Goal: Task Accomplishment & Management: Use online tool/utility

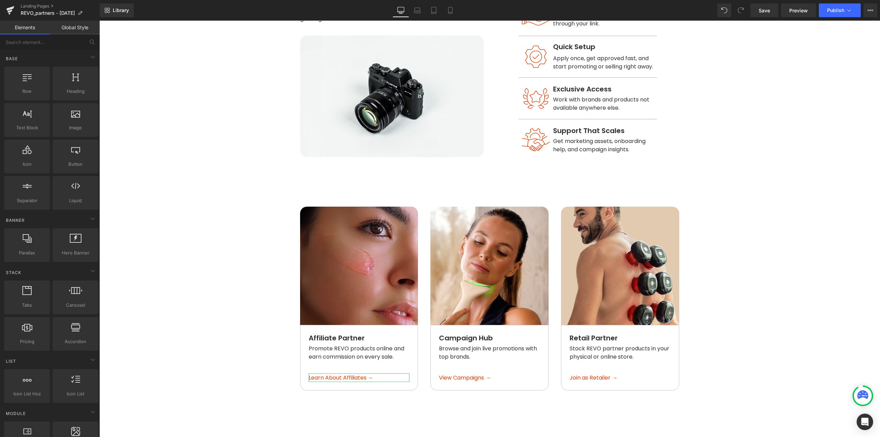
scroll to position [378, 0]
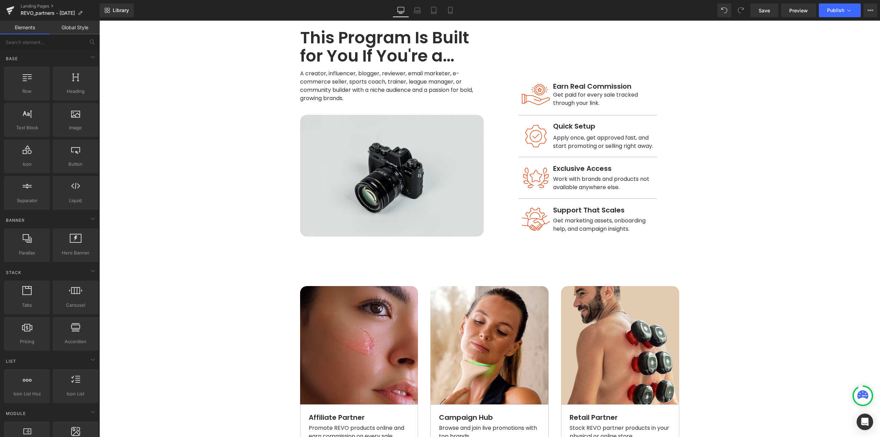
click at [383, 166] on div "Image" at bounding box center [391, 176] width 183 height 122
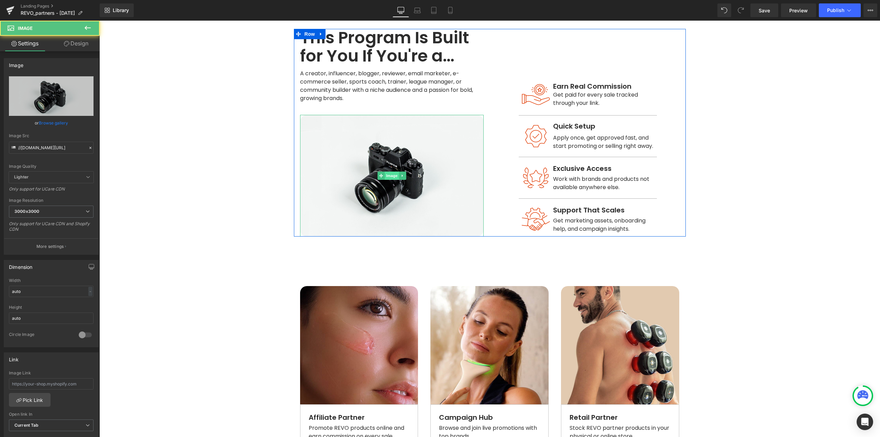
click at [387, 171] on span "Image" at bounding box center [391, 175] width 14 height 8
click at [45, 121] on link "Browse gallery" at bounding box center [53, 123] width 29 height 12
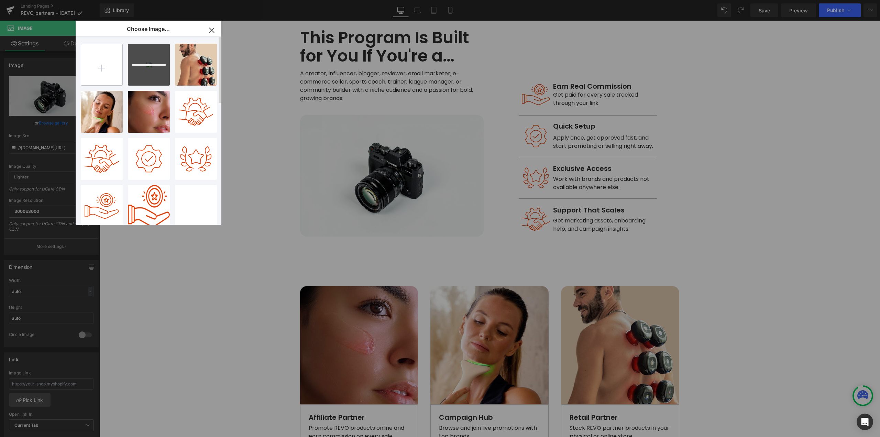
type input "C:\fakepath\Shoelace.jpg"
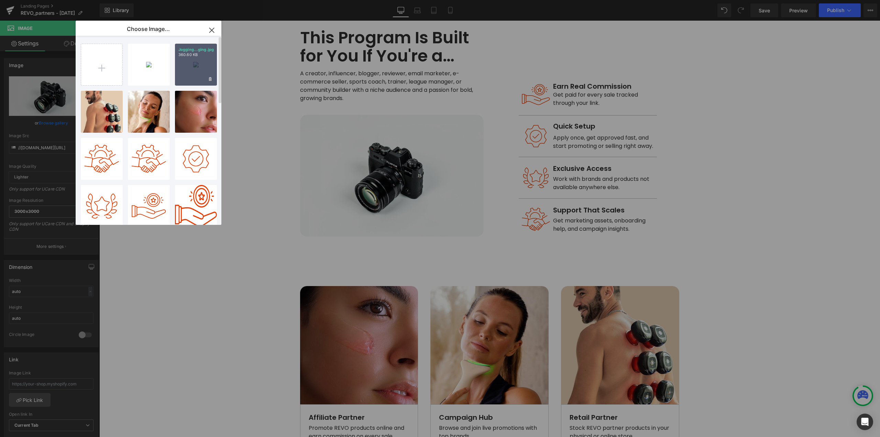
type input "[URL][DOMAIN_NAME]"
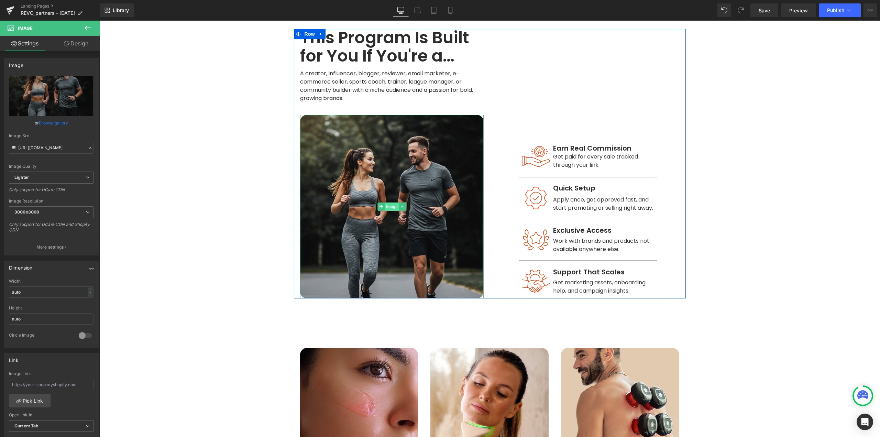
click at [387, 165] on img at bounding box center [391, 206] width 183 height 183
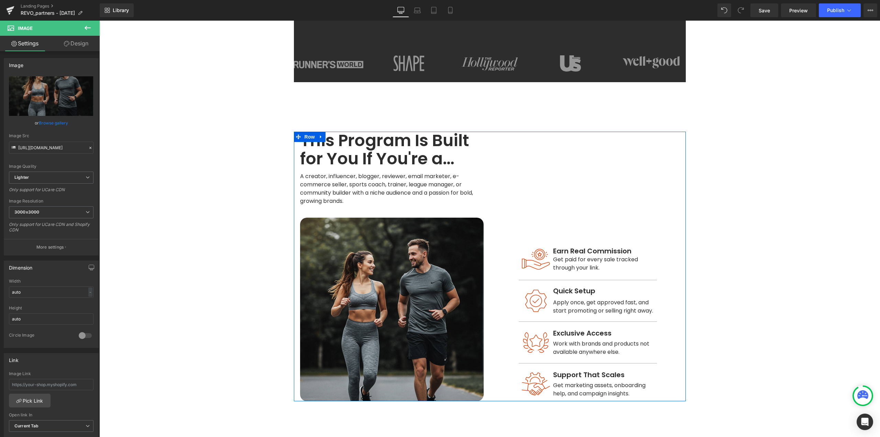
scroll to position [275, 0]
click at [391, 305] on span "Image" at bounding box center [391, 309] width 14 height 8
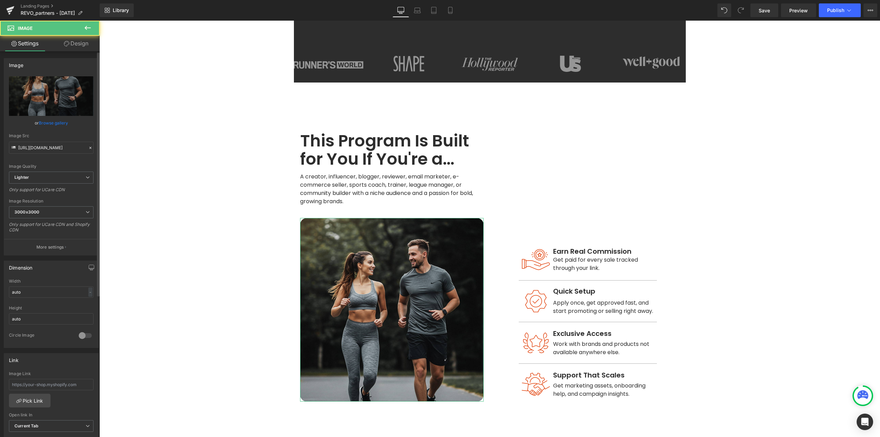
click at [61, 126] on link "Browse gallery" at bounding box center [53, 123] width 29 height 12
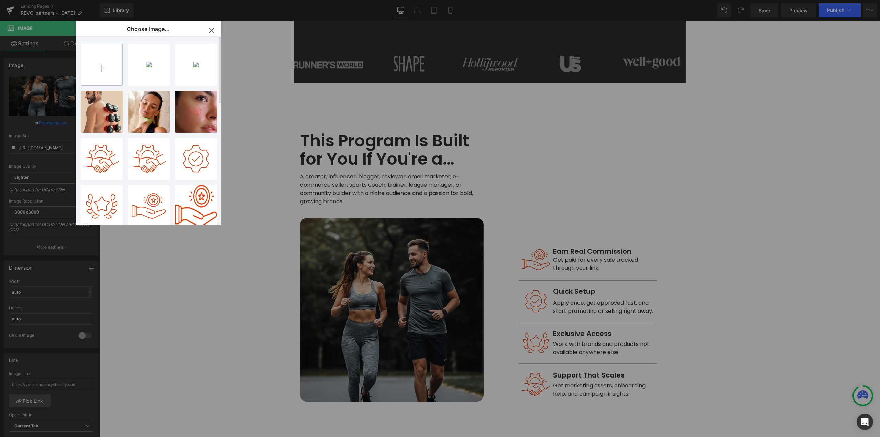
type input "C:\fakepath\Jogging.jpg"
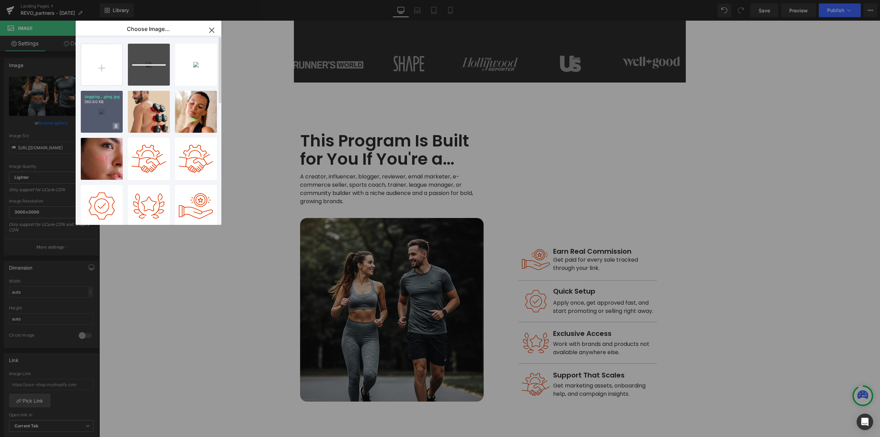
click at [0, 0] on icon at bounding box center [0, 0] width 0 height 0
drag, startPoint x: 88, startPoint y: 125, endPoint x: 92, endPoint y: 127, distance: 4.9
click at [89, 126] on span "Yes" at bounding box center [92, 125] width 17 height 7
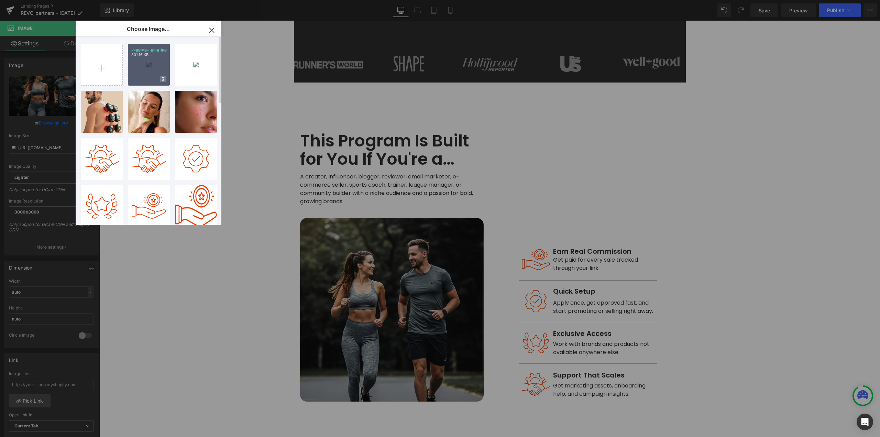
click at [0, 0] on icon at bounding box center [0, 0] width 0 height 0
click at [139, 80] on span "Yes" at bounding box center [139, 78] width 17 height 7
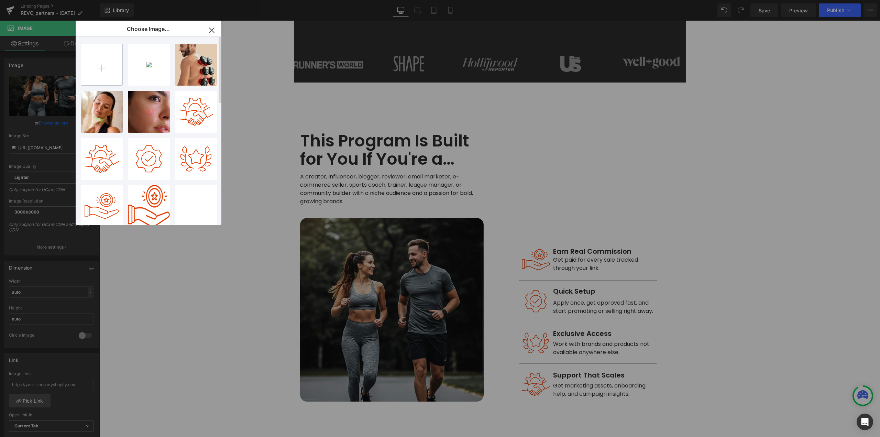
type input "C:\fakepath\Jogging.jpg"
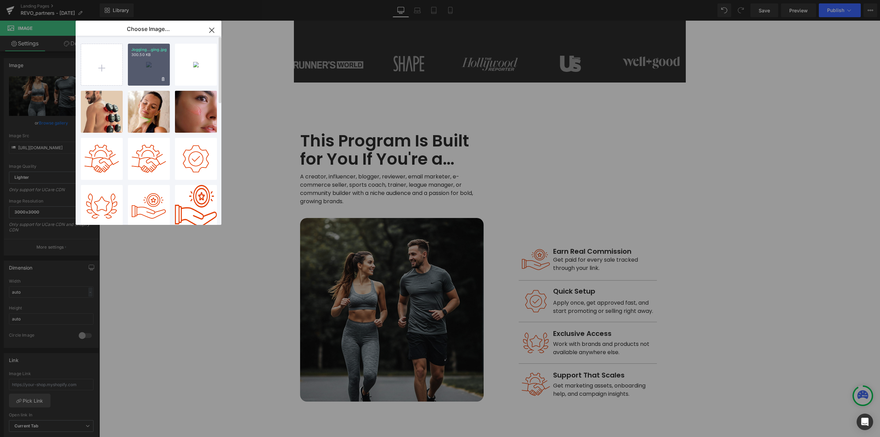
click at [148, 75] on div "Jogging...ging.jpg 300.50 KB" at bounding box center [149, 65] width 42 height 42
type input "[URL][DOMAIN_NAME]"
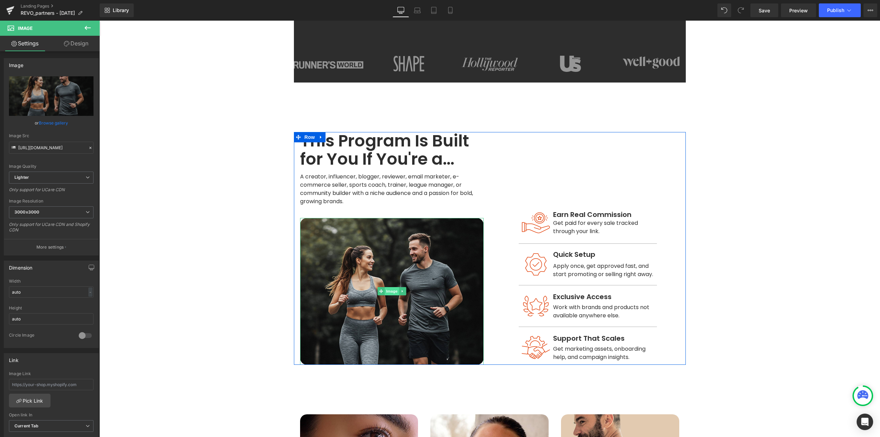
click at [391, 295] on span "Image" at bounding box center [391, 291] width 14 height 8
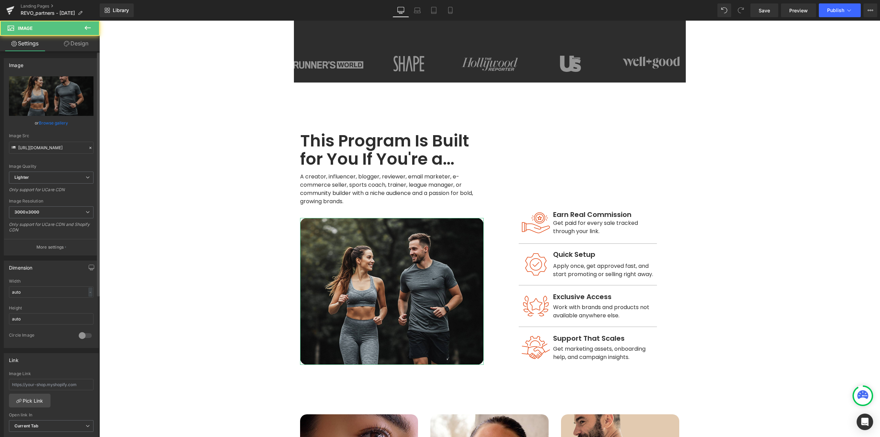
click at [56, 123] on link "Browse gallery" at bounding box center [53, 123] width 29 height 12
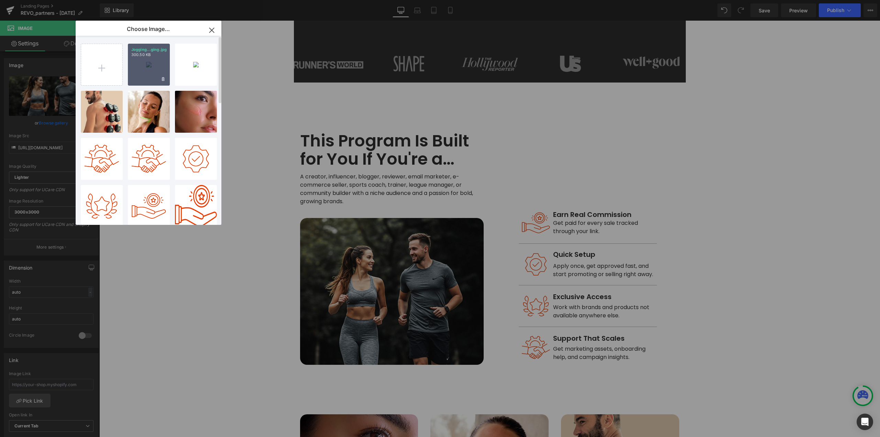
click at [136, 65] on div "Jogging...ging.jpg 300.50 KB" at bounding box center [149, 65] width 42 height 42
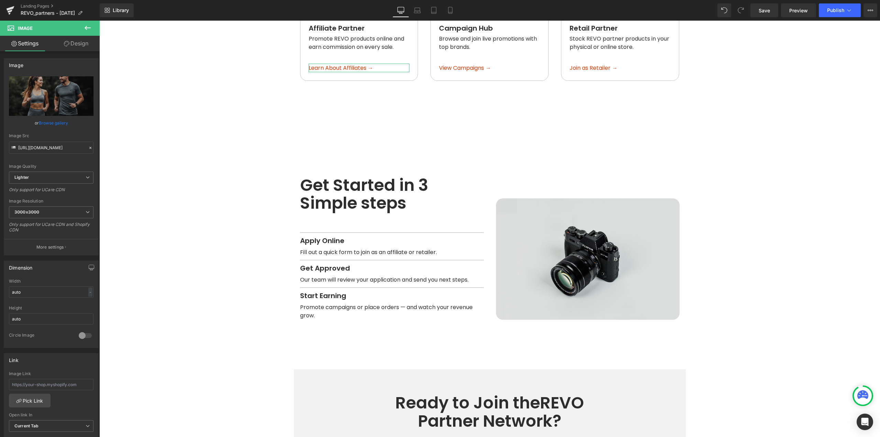
scroll to position [825, 0]
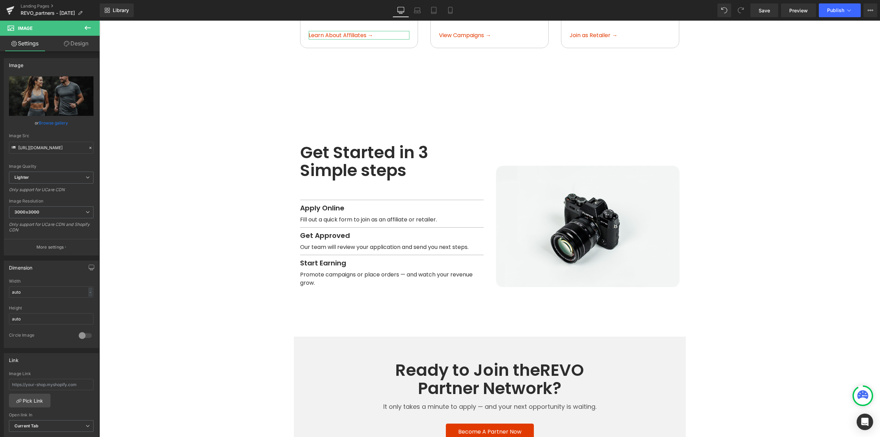
click at [580, 217] on div "Image" at bounding box center [587, 227] width 183 height 122
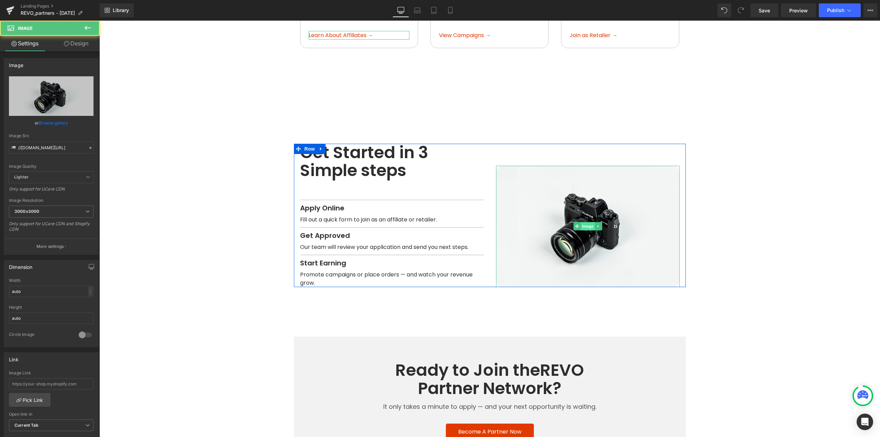
click at [585, 222] on span "Image" at bounding box center [587, 226] width 14 height 8
click at [52, 123] on link "Browse gallery" at bounding box center [53, 123] width 29 height 12
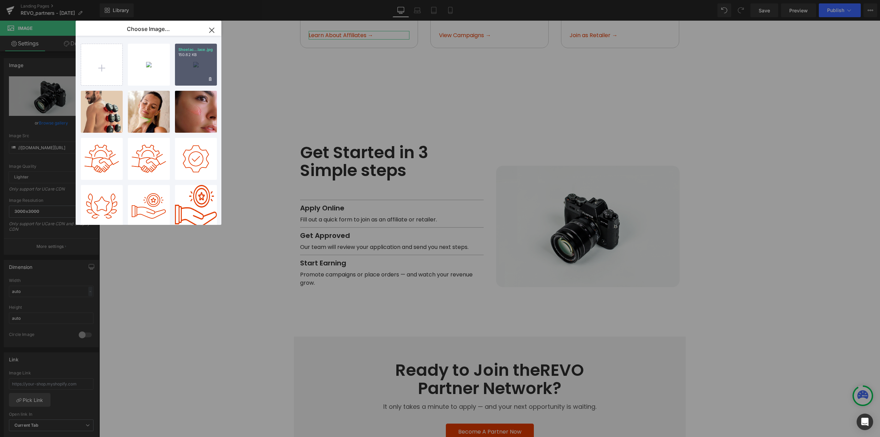
type input "[URL][DOMAIN_NAME]"
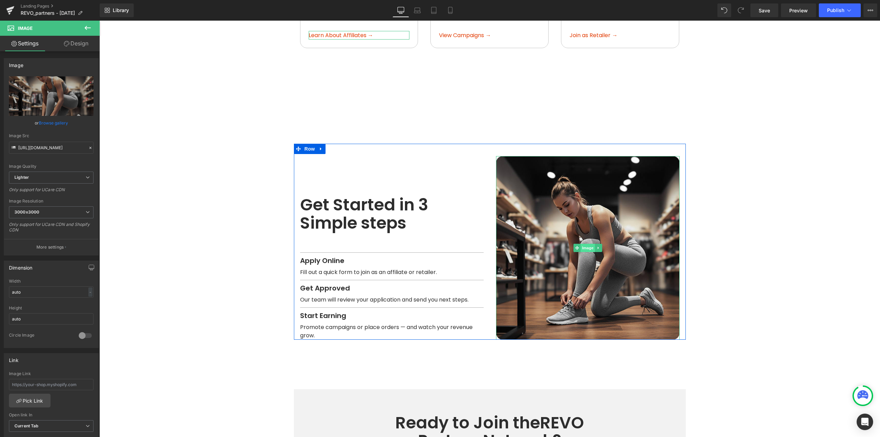
click at [586, 244] on span "Image" at bounding box center [587, 248] width 14 height 8
click at [55, 122] on link "Browse gallery" at bounding box center [53, 123] width 29 height 12
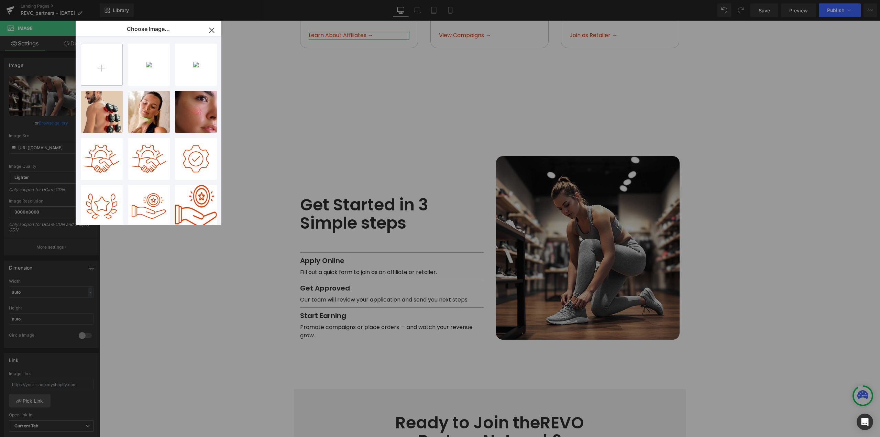
type input "C:\fakepath\Shoelace.jpg"
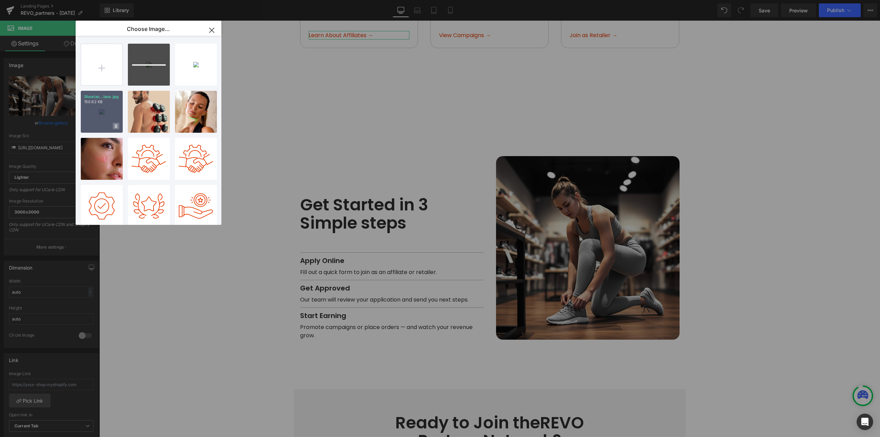
click at [0, 0] on icon at bounding box center [0, 0] width 0 height 0
click at [97, 127] on span "Yes" at bounding box center [92, 125] width 17 height 7
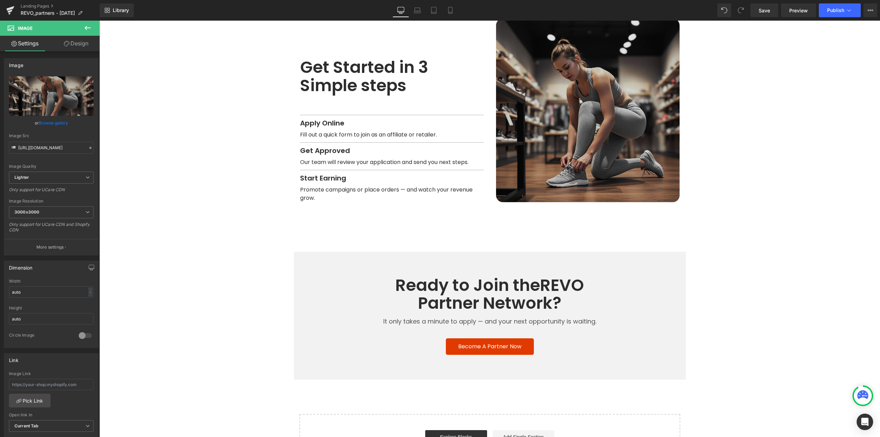
scroll to position [859, 0]
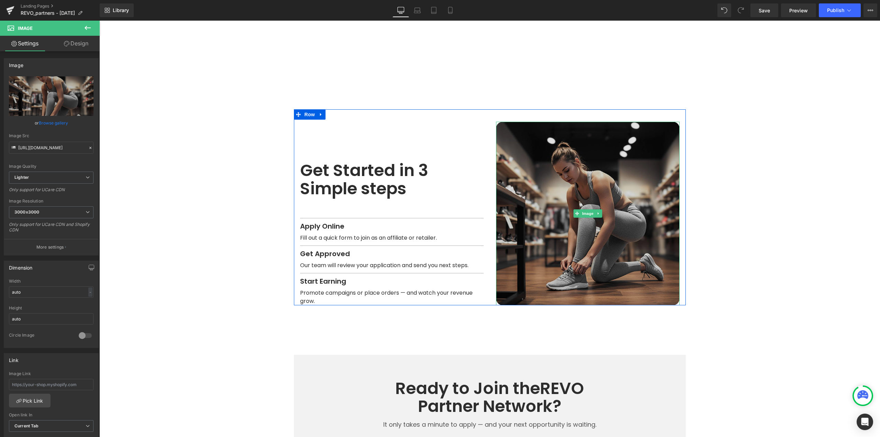
click at [591, 193] on img at bounding box center [587, 213] width 183 height 183
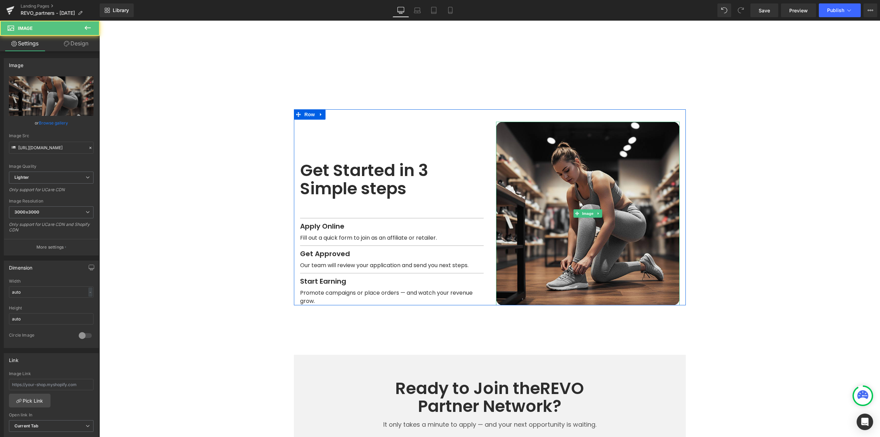
click at [585, 209] on span "Image" at bounding box center [587, 213] width 14 height 8
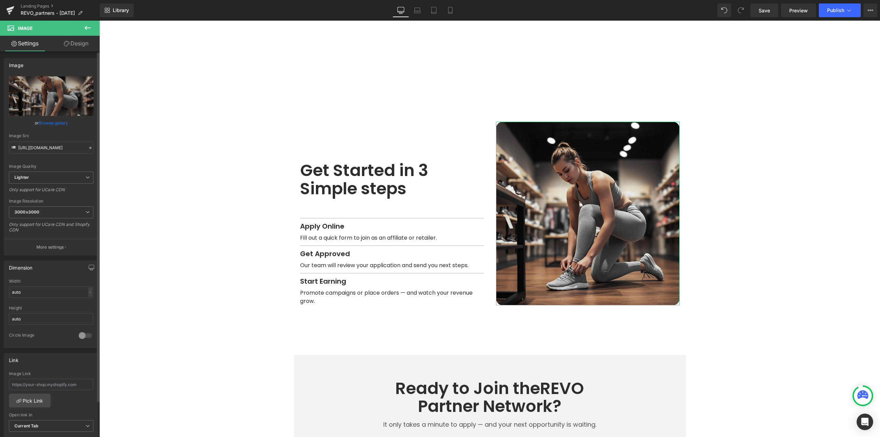
click at [52, 121] on link "Browse gallery" at bounding box center [53, 123] width 29 height 12
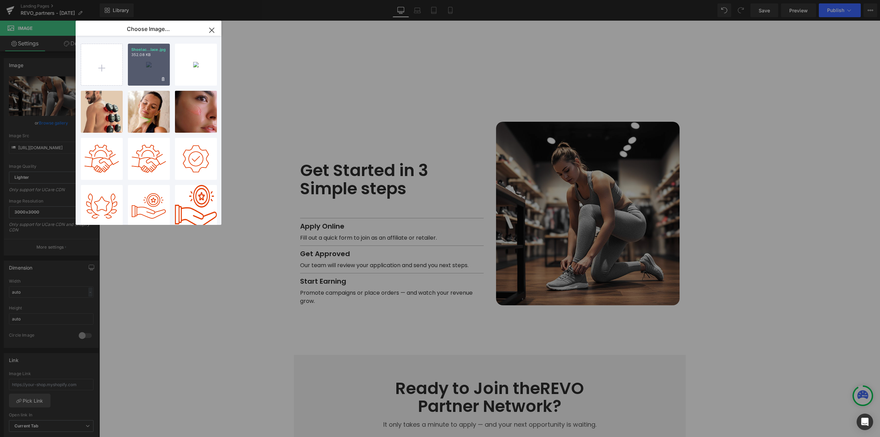
click at [152, 65] on div "Shoelac...lace.jpg 352.08 KB" at bounding box center [149, 65] width 42 height 42
type input "[URL][DOMAIN_NAME]"
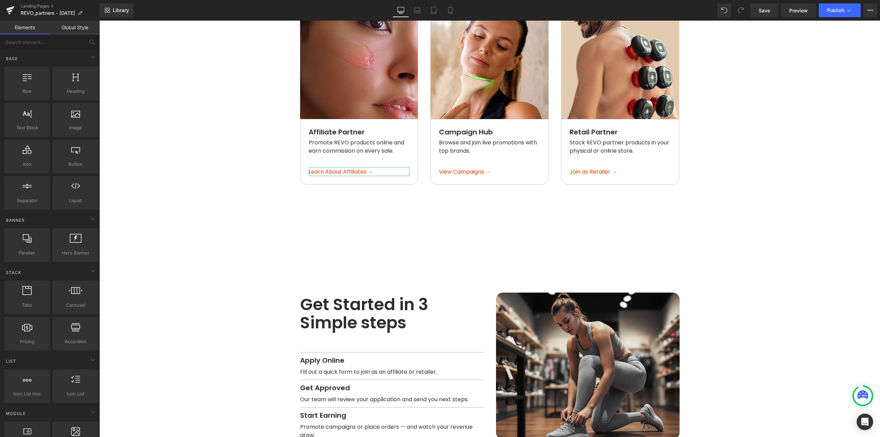
scroll to position [687, 0]
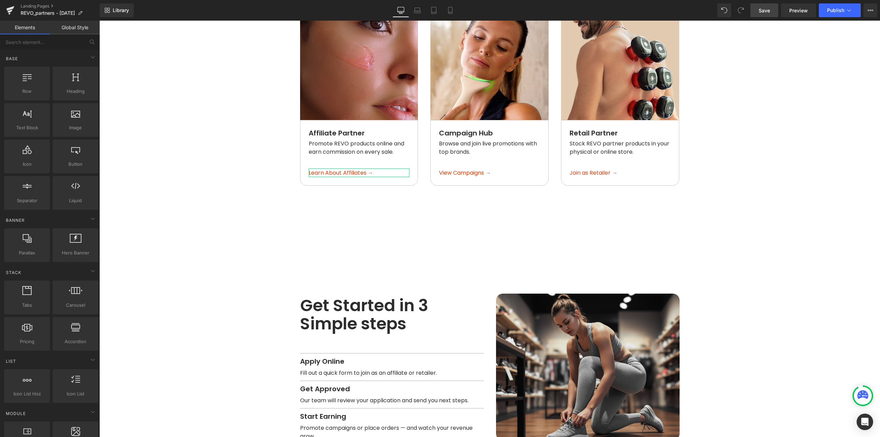
drag, startPoint x: 773, startPoint y: 7, endPoint x: 765, endPoint y: 15, distance: 11.4
click at [773, 7] on link "Save" at bounding box center [764, 10] width 28 height 14
click at [420, 256] on div "Real Results. Real Earnings. Heading Whether you're an influencer, creator, or …" at bounding box center [490, 38] width 392 height 1361
click at [304, 281] on span "Row" at bounding box center [310, 286] width 14 height 10
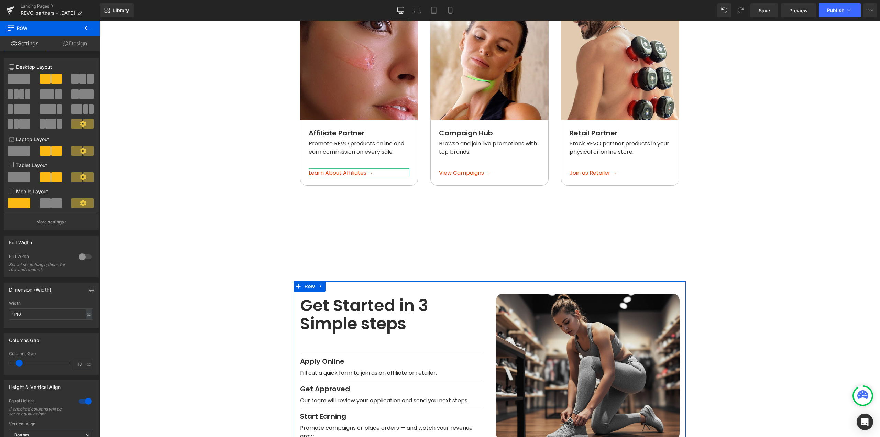
click at [308, 281] on span "Row" at bounding box center [310, 286] width 14 height 10
click at [80, 43] on link "Design" at bounding box center [75, 43] width 50 height 15
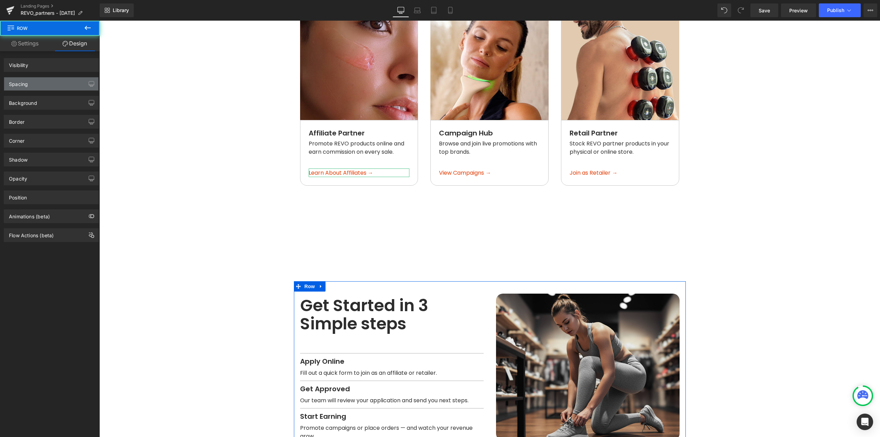
click at [44, 86] on div "Spacing" at bounding box center [51, 83] width 94 height 13
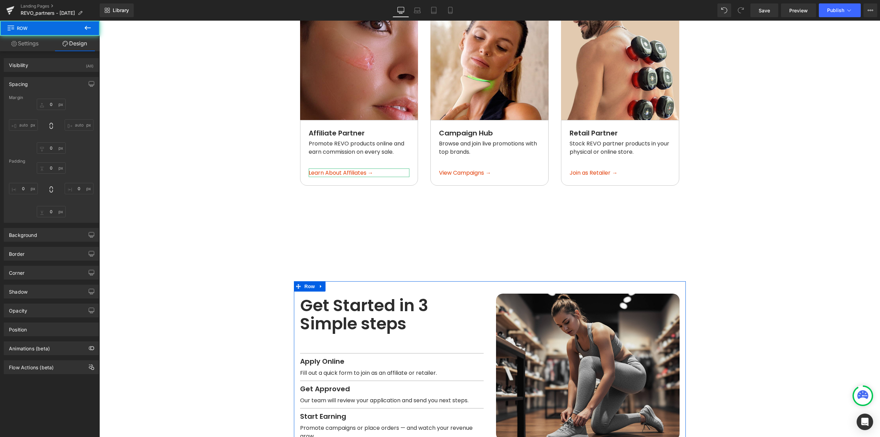
type input "144"
type input "0"
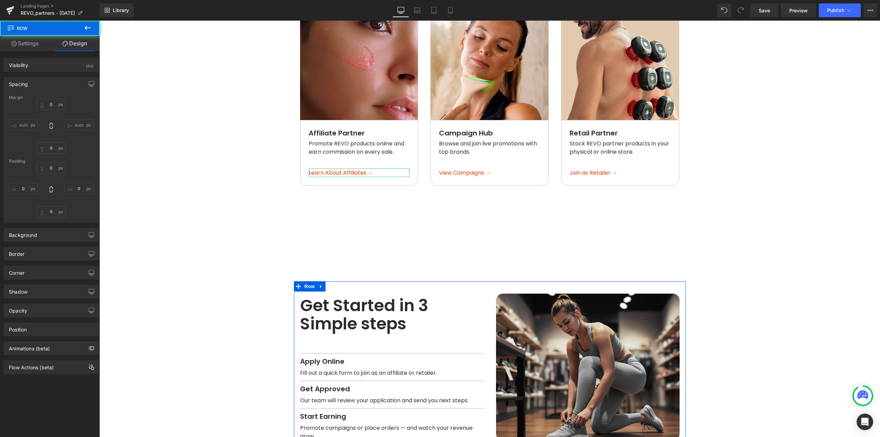
type input "0"
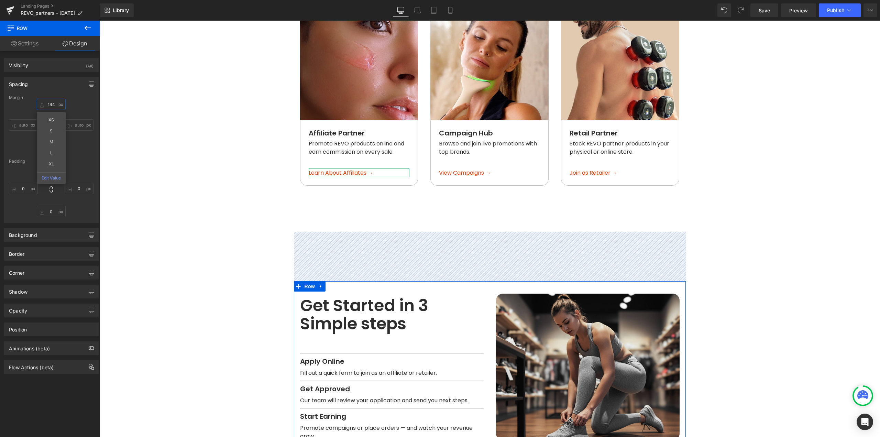
click at [52, 103] on input "144" at bounding box center [51, 104] width 29 height 11
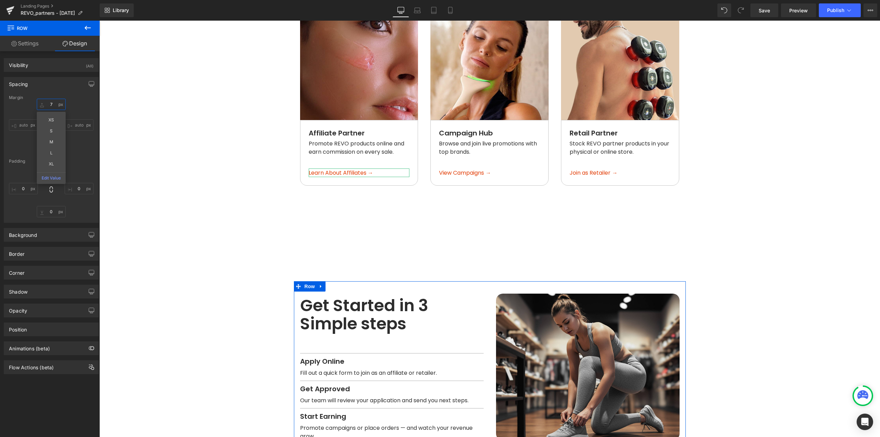
type input "72"
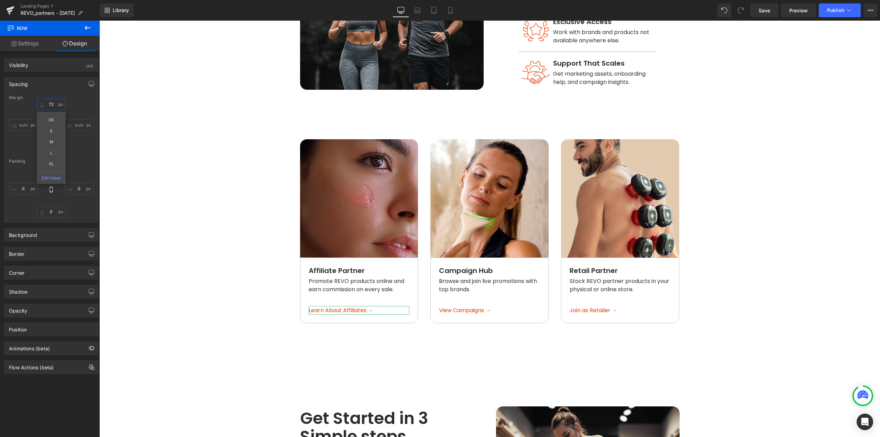
scroll to position [515, 0]
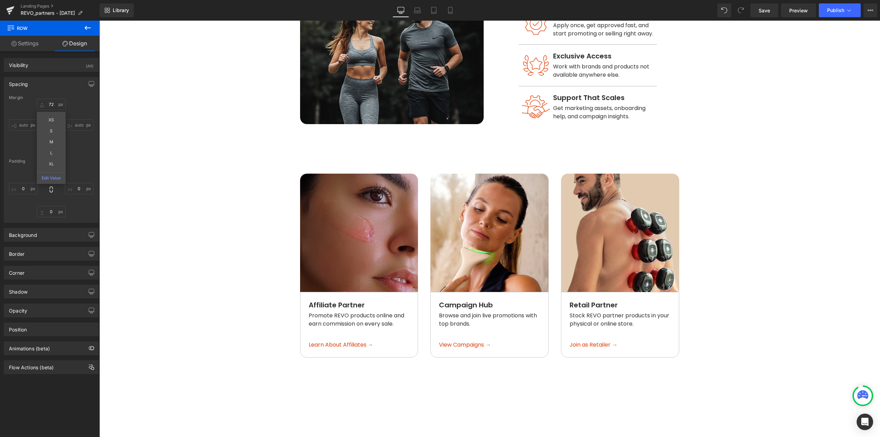
click at [339, 146] on div "Real Results. Real Earnings. Heading Whether you're an influencer, creator, or …" at bounding box center [490, 197] width 392 height 1336
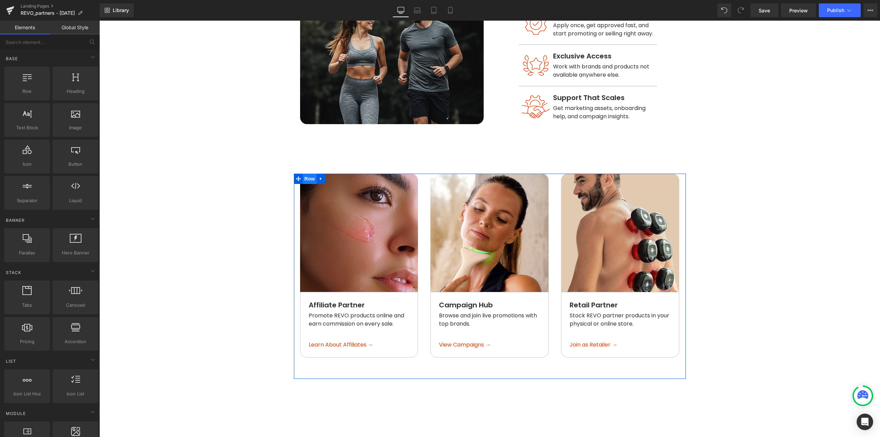
click at [307, 173] on span "Row" at bounding box center [310, 178] width 14 height 10
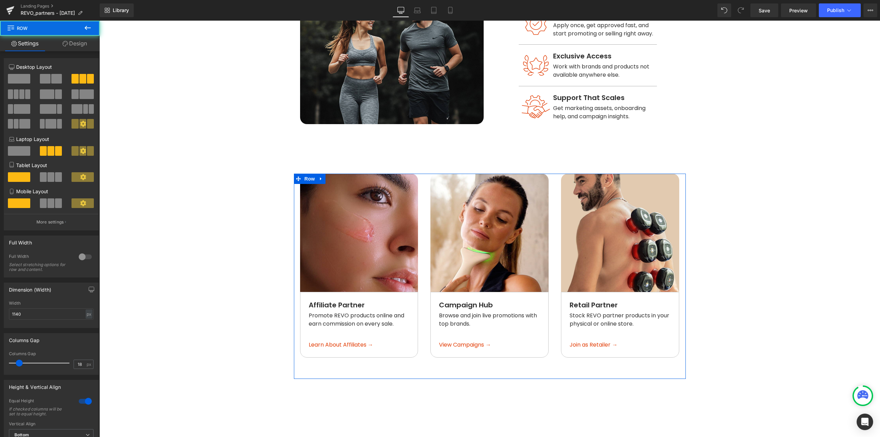
click at [79, 38] on link "Design" at bounding box center [75, 43] width 50 height 15
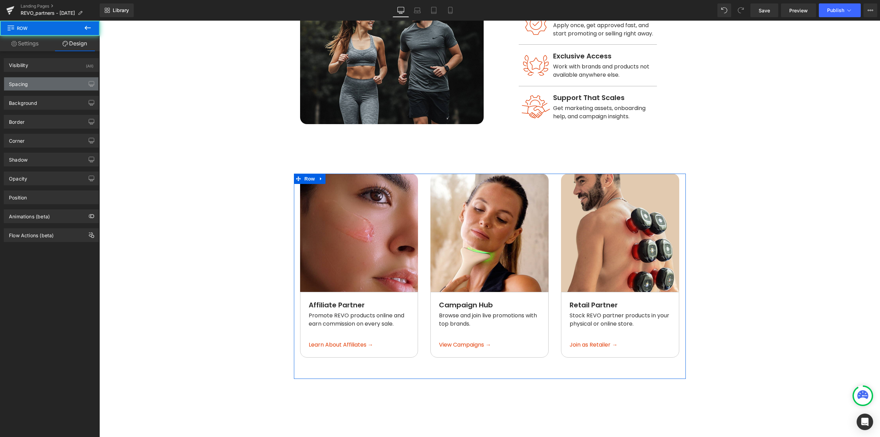
click at [17, 80] on div "Spacing" at bounding box center [18, 82] width 19 height 10
type input "144"
type input "72"
type input "0"
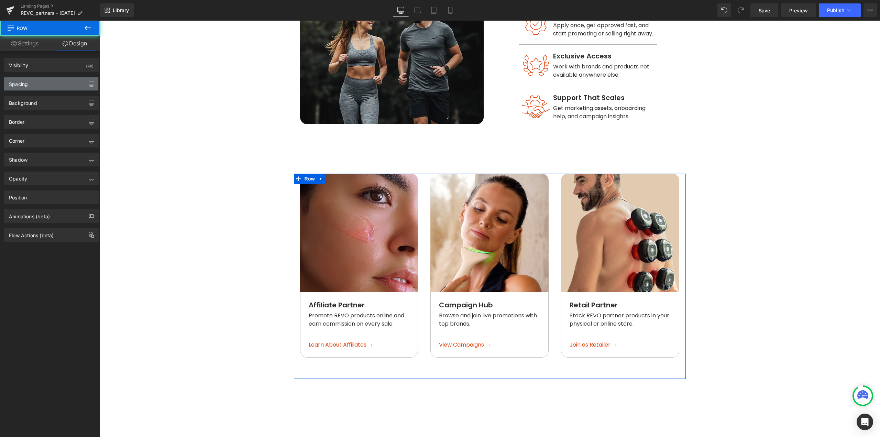
type input "0"
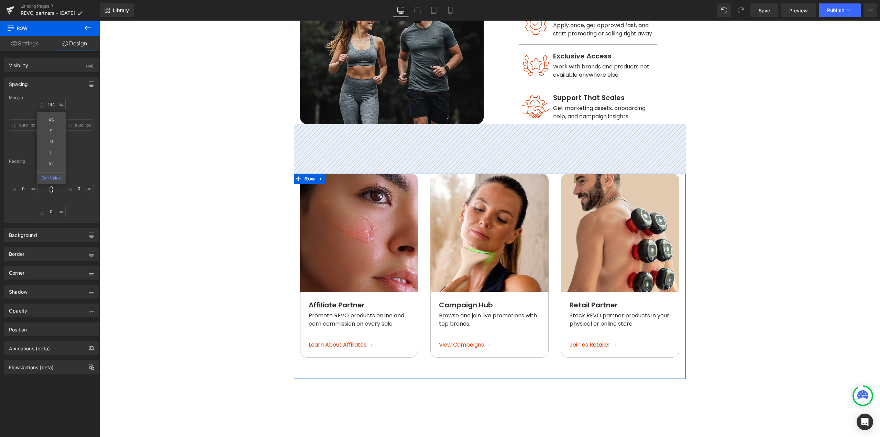
click at [51, 102] on input "144" at bounding box center [51, 104] width 29 height 11
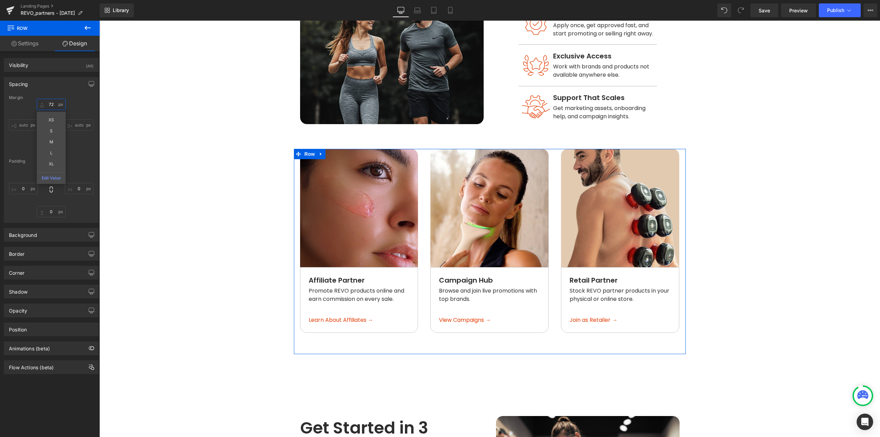
type input "72"
click at [75, 165] on div "0px 0 0px 0 0px 0 0px 0" at bounding box center [51, 189] width 85 height 55
click at [55, 146] on input "72" at bounding box center [51, 147] width 29 height 11
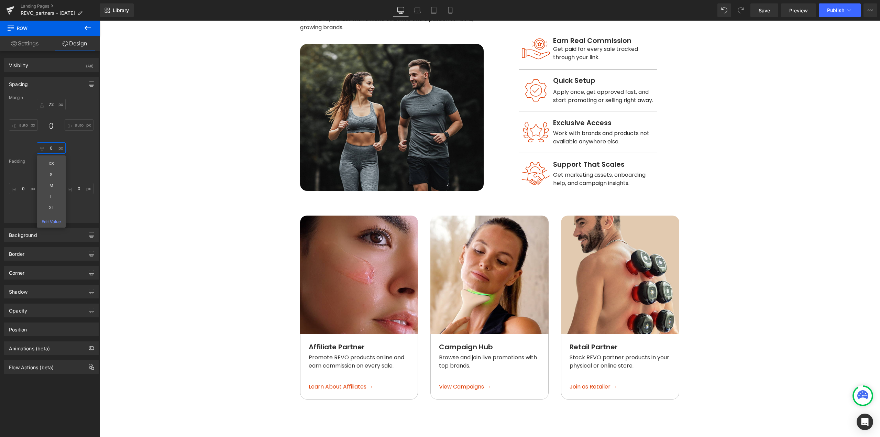
scroll to position [447, 0]
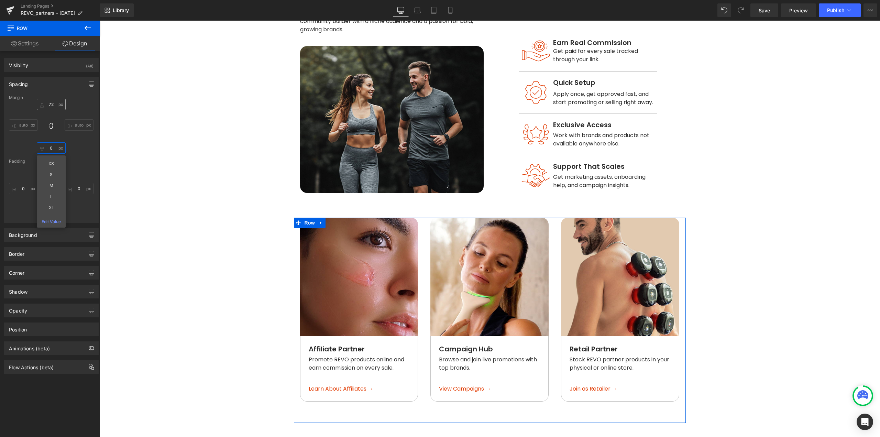
type input "0"
click at [53, 103] on input "72" at bounding box center [51, 104] width 29 height 11
type input "144"
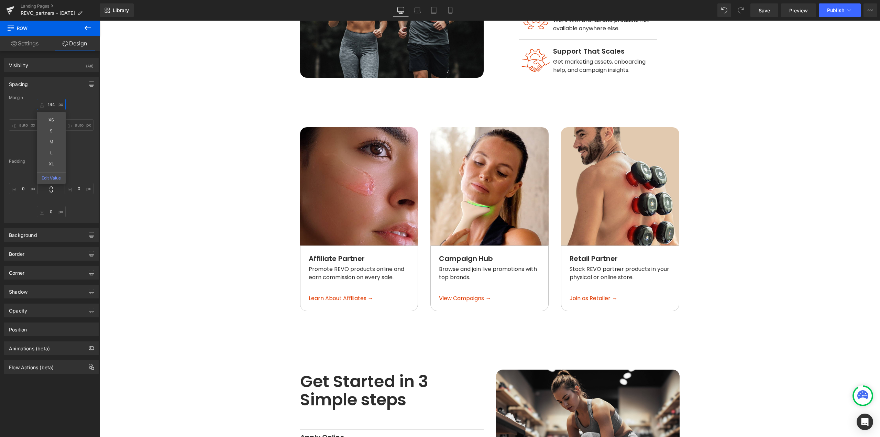
scroll to position [653, 0]
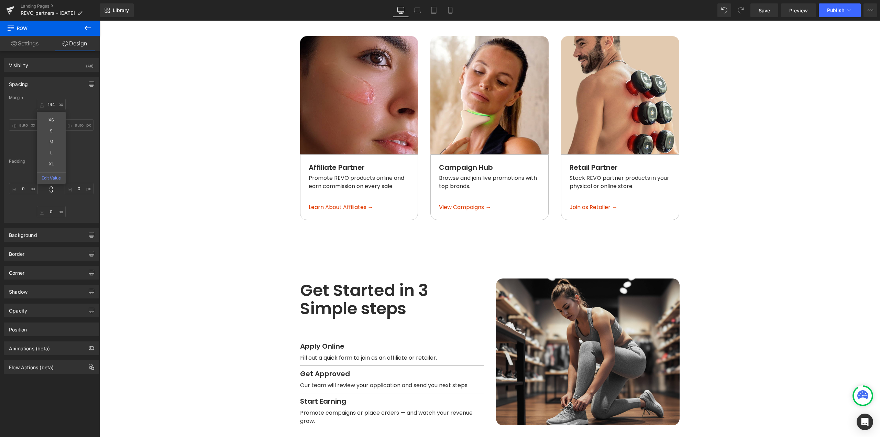
click at [353, 266] on div "Get Started in 3 Simple steps Heading Separator Apply Online Text Block Fill ou…" at bounding box center [392, 345] width 196 height 159
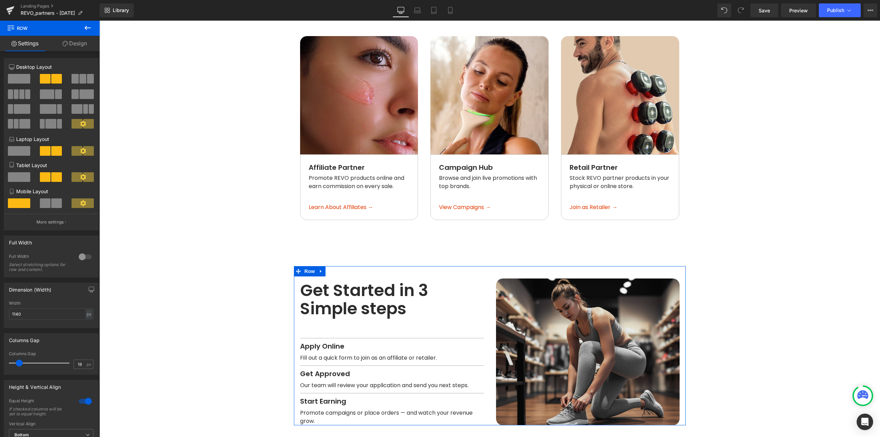
click at [303, 266] on span "Row" at bounding box center [310, 271] width 14 height 10
drag, startPoint x: 76, startPoint y: 44, endPoint x: 38, endPoint y: 86, distance: 56.0
click at [76, 44] on link "Design" at bounding box center [75, 43] width 50 height 15
click at [0, 0] on div "Spacing" at bounding box center [0, 0] width 0 height 0
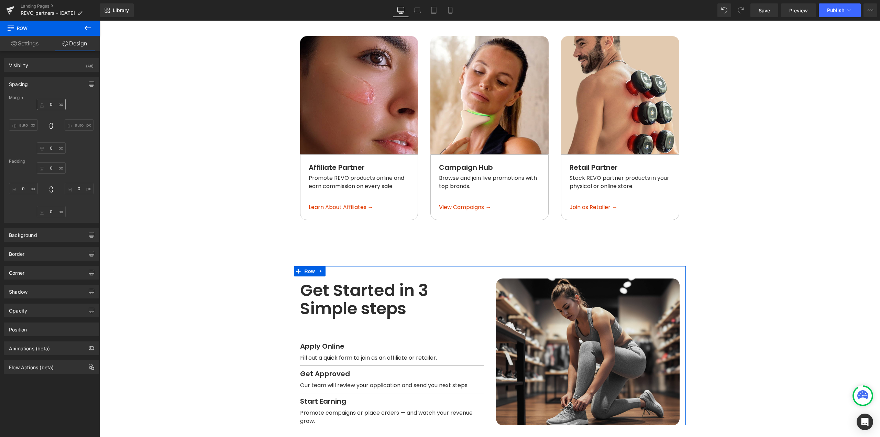
type input "72"
type input "0"
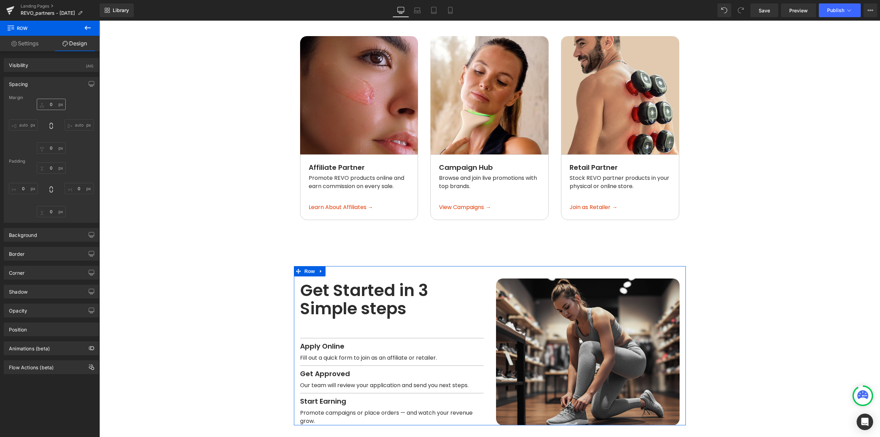
type input "0"
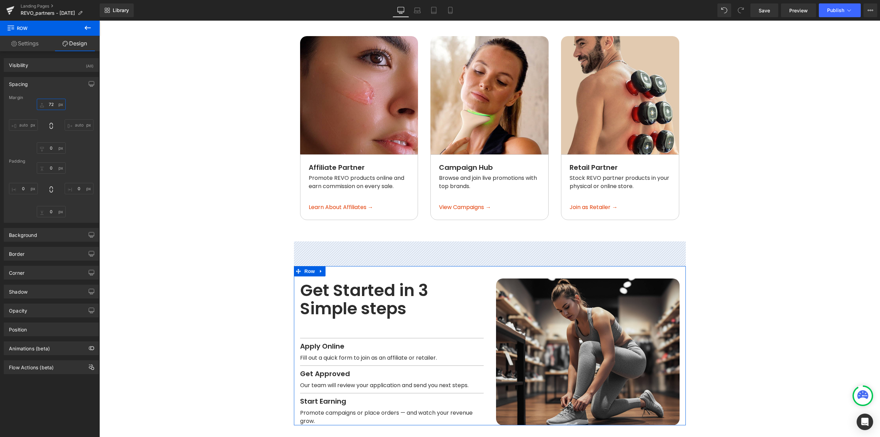
click at [55, 104] on input "72" at bounding box center [51, 104] width 29 height 11
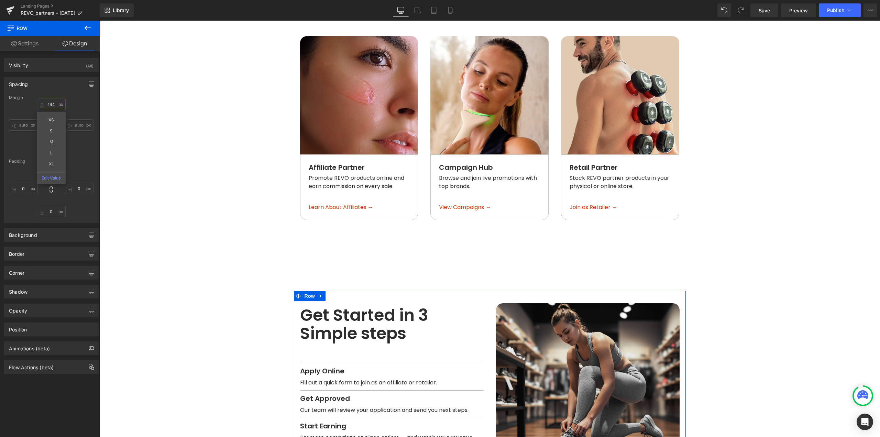
type input "144"
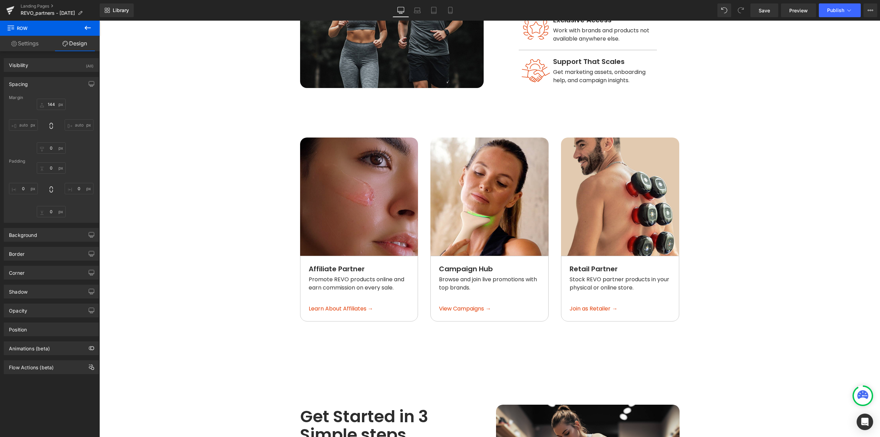
scroll to position [550, 0]
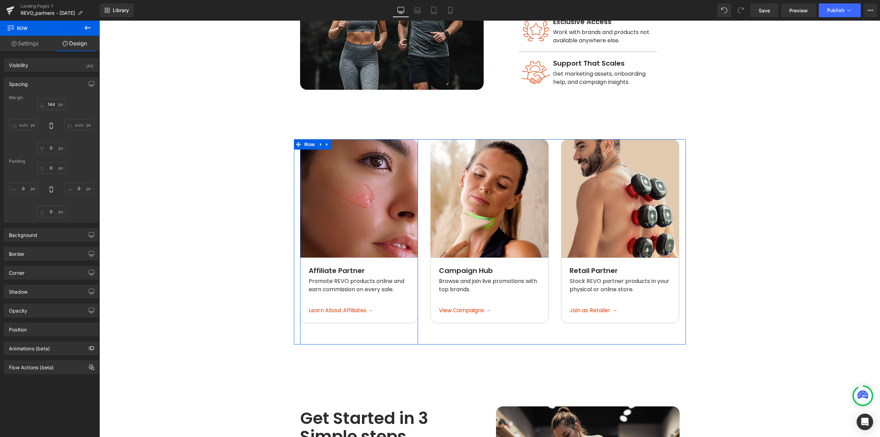
click at [345, 318] on div "Image Affiliate Partner Text Block Promote REVO products online and earn commis…" at bounding box center [359, 241] width 118 height 205
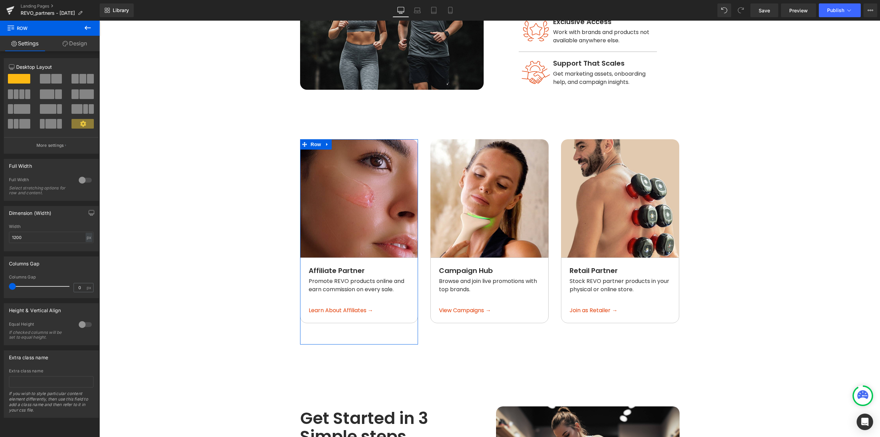
click at [83, 46] on link "Design" at bounding box center [75, 43] width 50 height 15
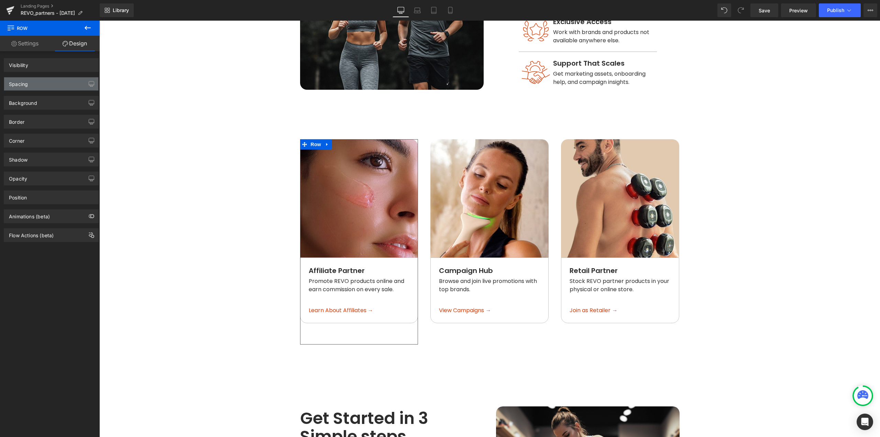
click at [34, 82] on div "Spacing" at bounding box center [51, 83] width 94 height 13
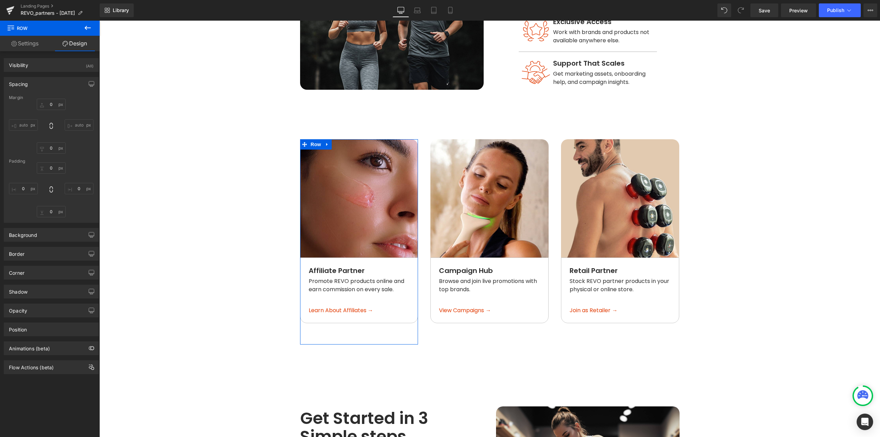
type input "0"
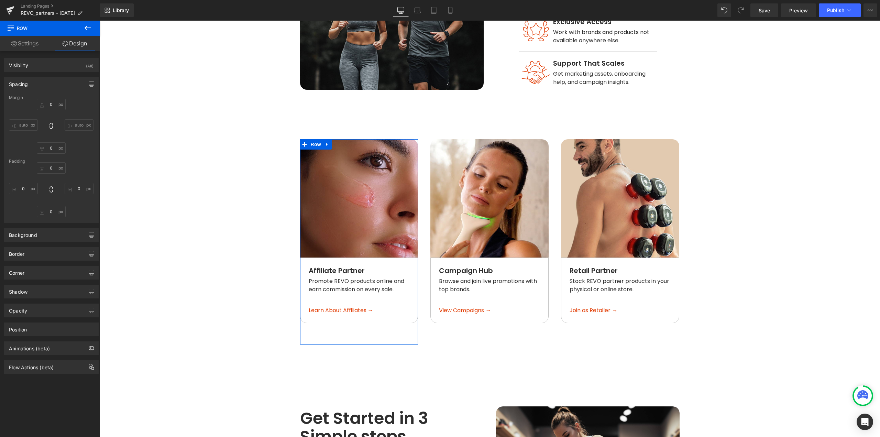
type input "0"
click at [456, 331] on div "Image Campaign Hub Text Block Browse and join live promotions with top brands. …" at bounding box center [489, 241] width 118 height 205
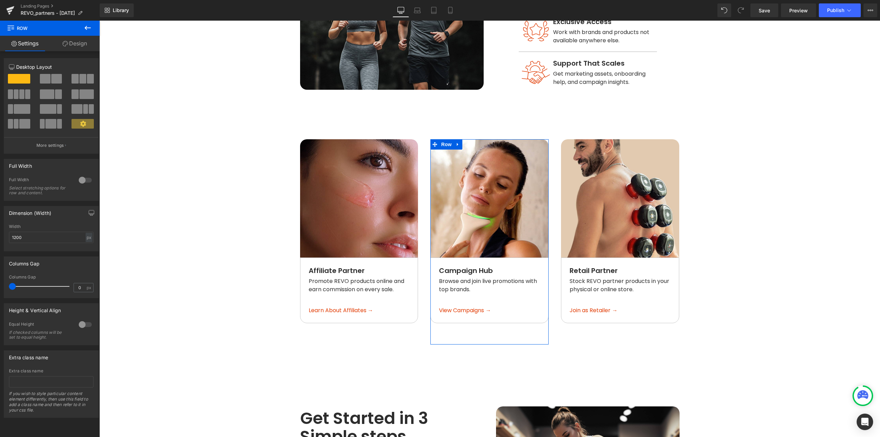
click at [77, 43] on link "Design" at bounding box center [75, 43] width 50 height 15
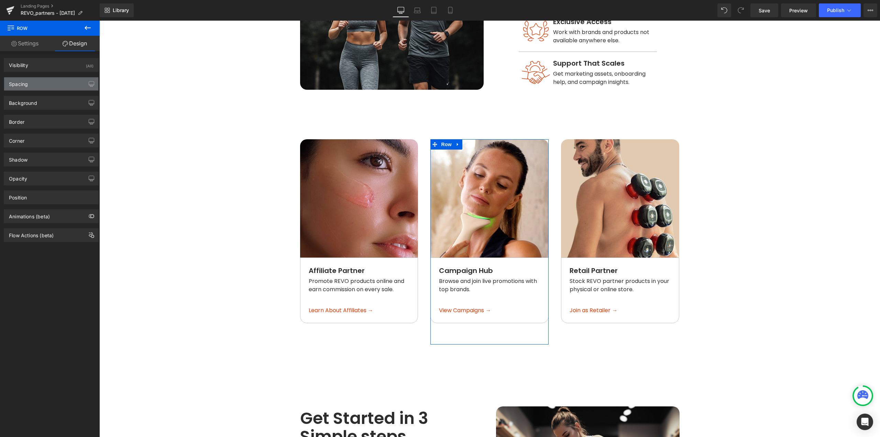
click at [29, 85] on div "Spacing" at bounding box center [51, 83] width 94 height 13
type input "0"
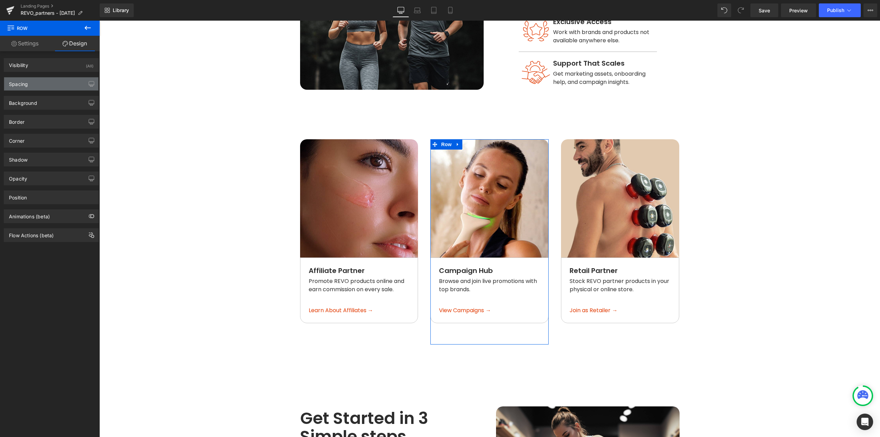
type input "0"
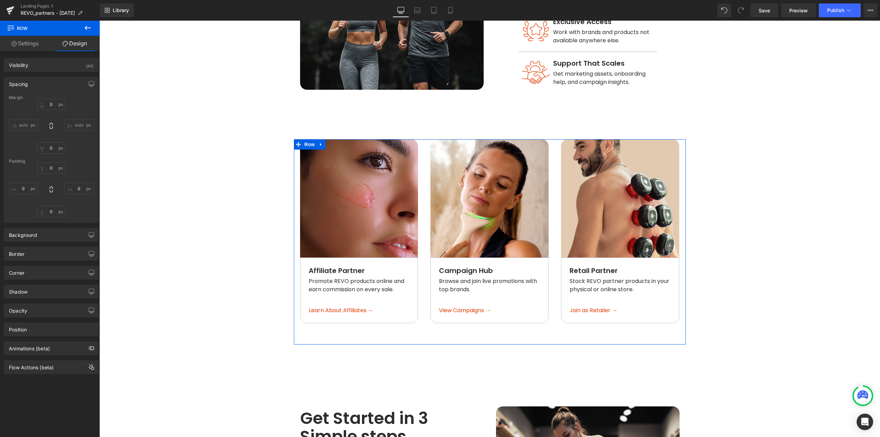
click at [419, 143] on div "Image Affiliate Partner Text Block Promote REVO products online and earn commis…" at bounding box center [359, 241] width 131 height 205
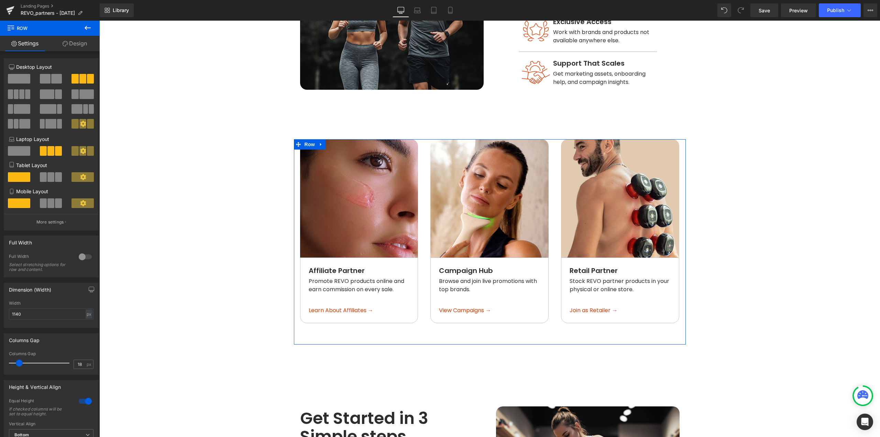
click at [84, 43] on link "Design" at bounding box center [75, 43] width 50 height 15
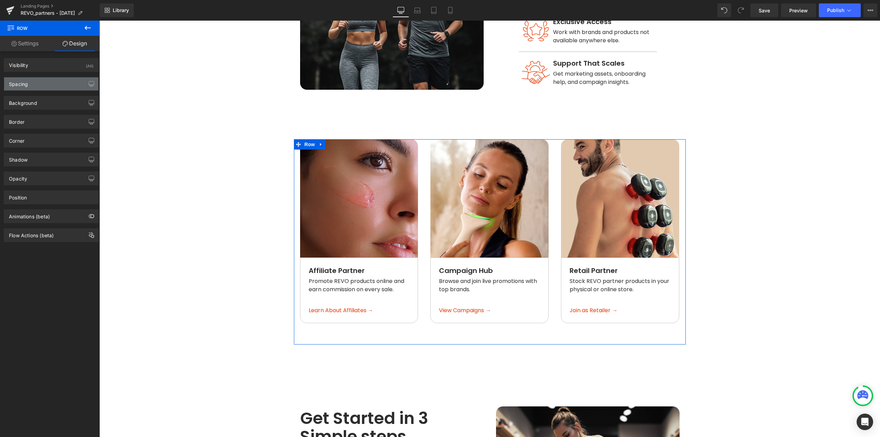
click at [42, 82] on div "Spacing" at bounding box center [51, 83] width 94 height 13
type input "144"
type input "0"
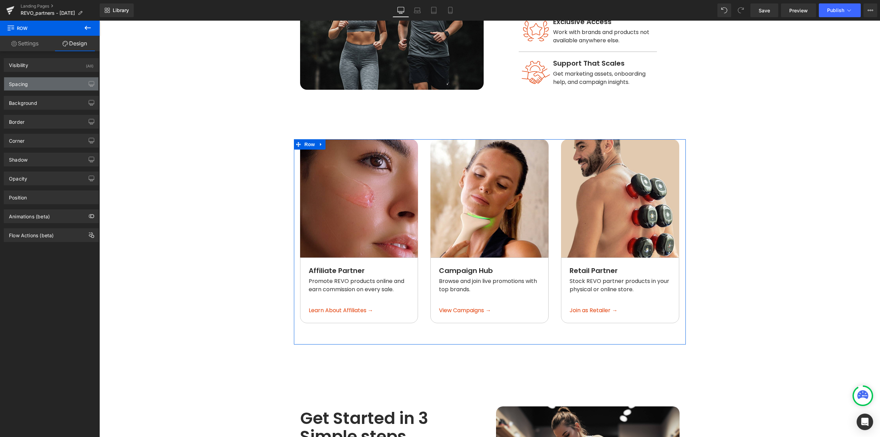
type input "0"
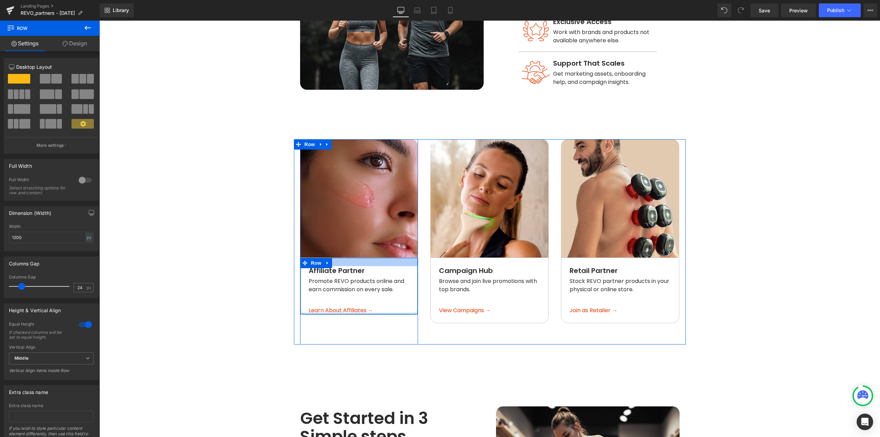
drag, startPoint x: 354, startPoint y: 311, endPoint x: 364, endPoint y: 248, distance: 63.0
click at [364, 257] on div "Affiliate Partner Text Block Promote REVO products online and earn commission o…" at bounding box center [359, 286] width 118 height 58
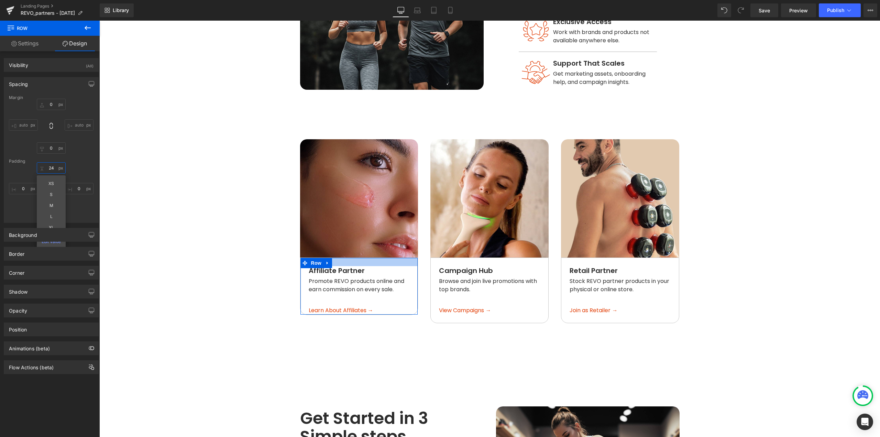
click at [52, 169] on input "24" at bounding box center [51, 167] width 29 height 11
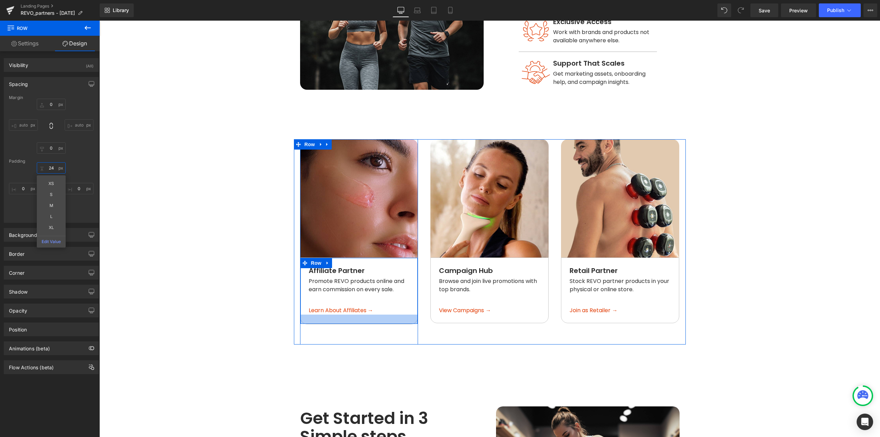
type input "25px"
drag, startPoint x: 393, startPoint y: 303, endPoint x: 395, endPoint y: 312, distance: 8.8
click at [395, 314] on div at bounding box center [358, 318] width 117 height 9
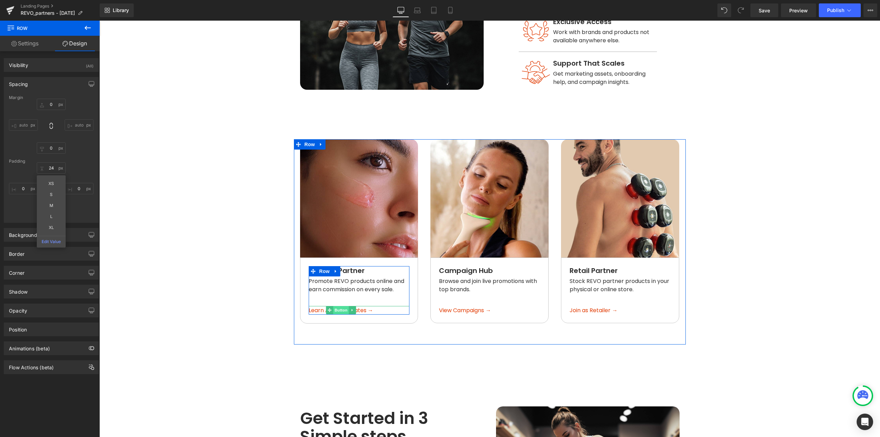
click at [334, 306] on span "Button" at bounding box center [341, 310] width 16 height 8
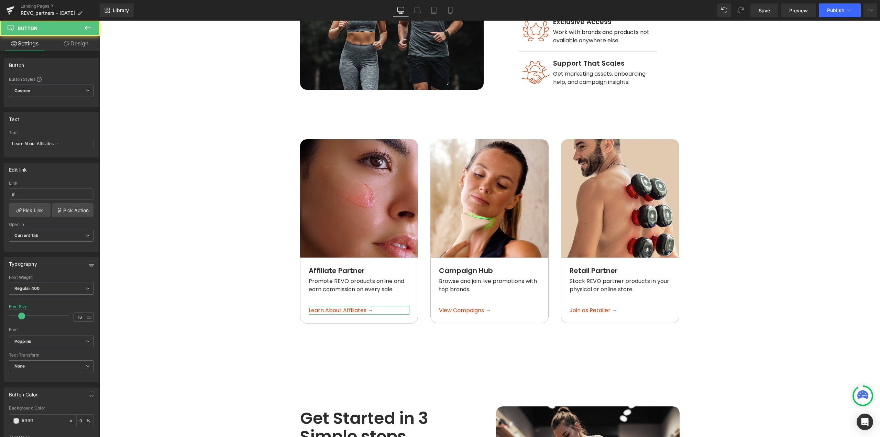
click at [71, 43] on link "Design" at bounding box center [76, 43] width 50 height 15
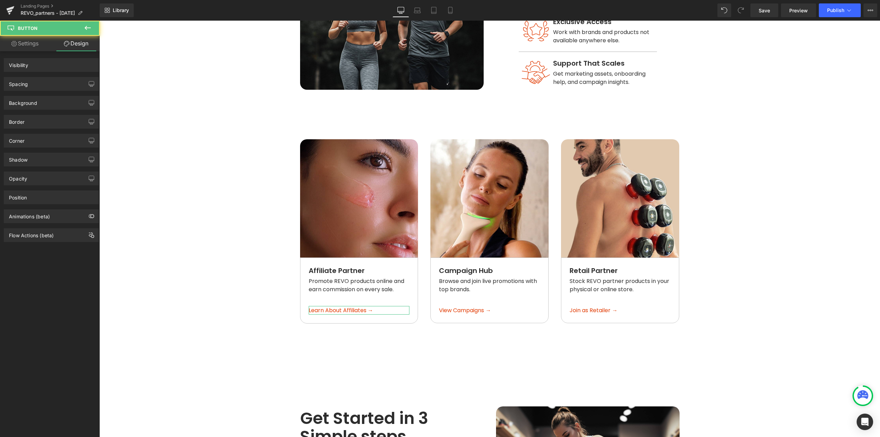
click at [25, 86] on div "Spacing" at bounding box center [18, 82] width 19 height 10
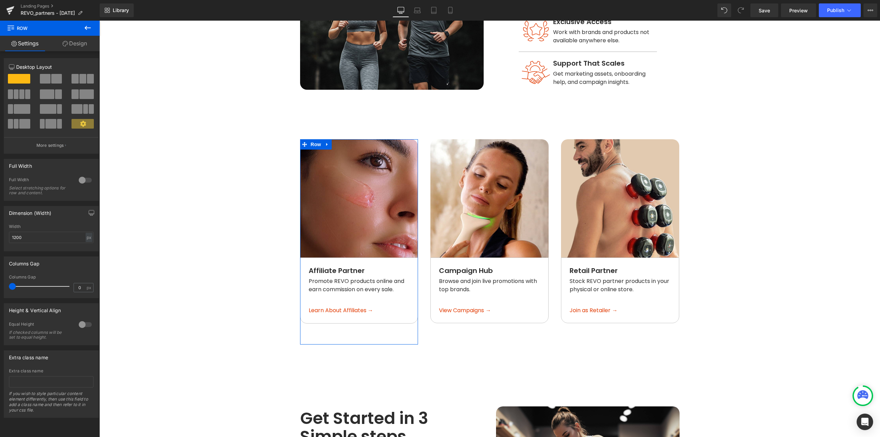
click at [72, 39] on link "Design" at bounding box center [75, 43] width 50 height 15
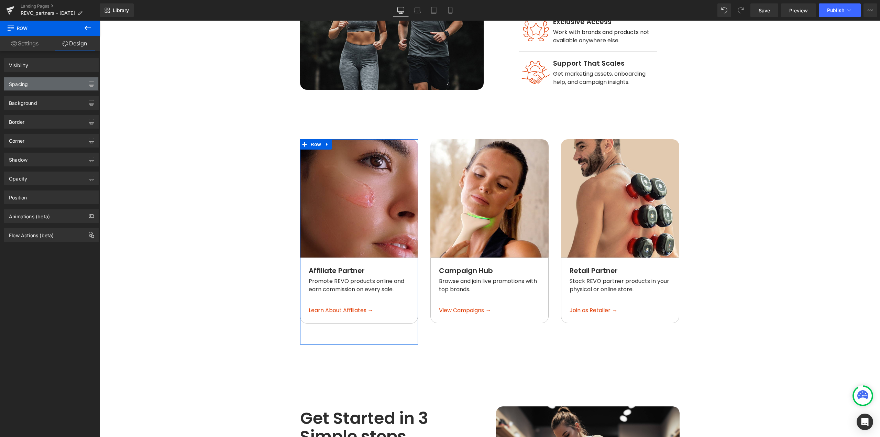
click at [39, 86] on div "Spacing" at bounding box center [51, 83] width 94 height 13
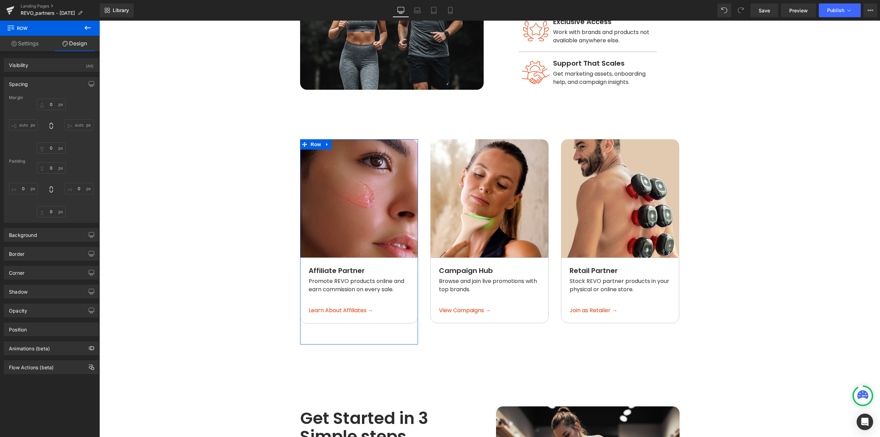
type input "0"
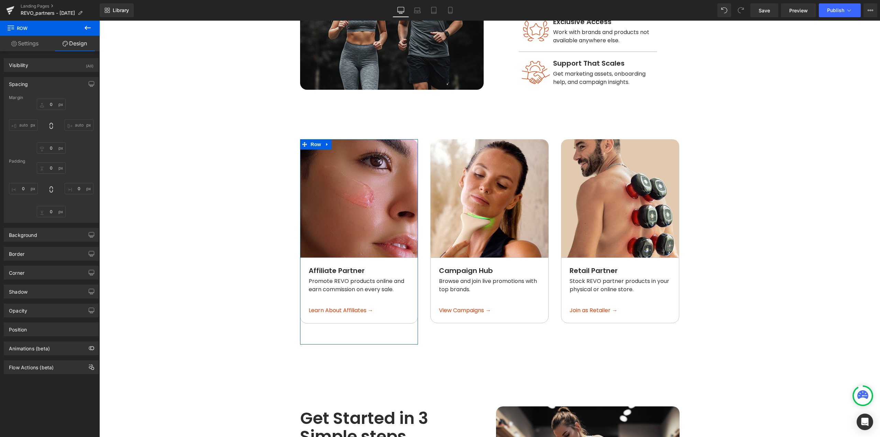
type input "0"
click at [684, 327] on div at bounding box center [685, 241] width 2 height 205
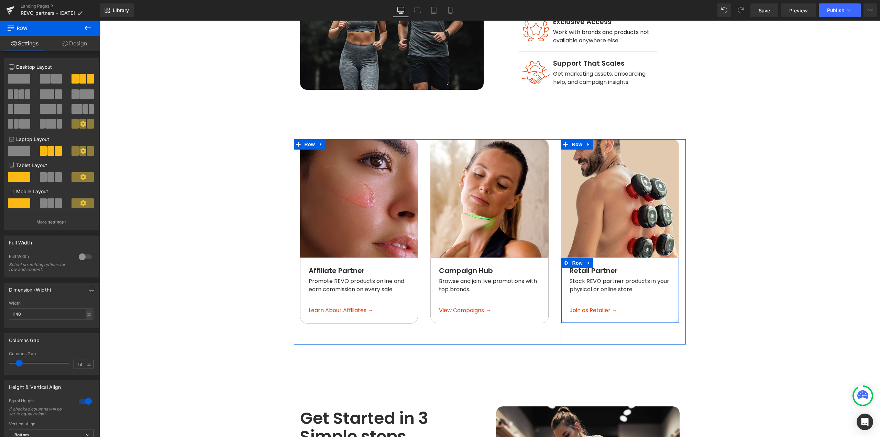
drag, startPoint x: 679, startPoint y: 334, endPoint x: 594, endPoint y: 318, distance: 86.3
click at [668, 298] on div "Image Affiliate Partner Text Block Promote REVO products online and earn commis…" at bounding box center [490, 241] width 392 height 205
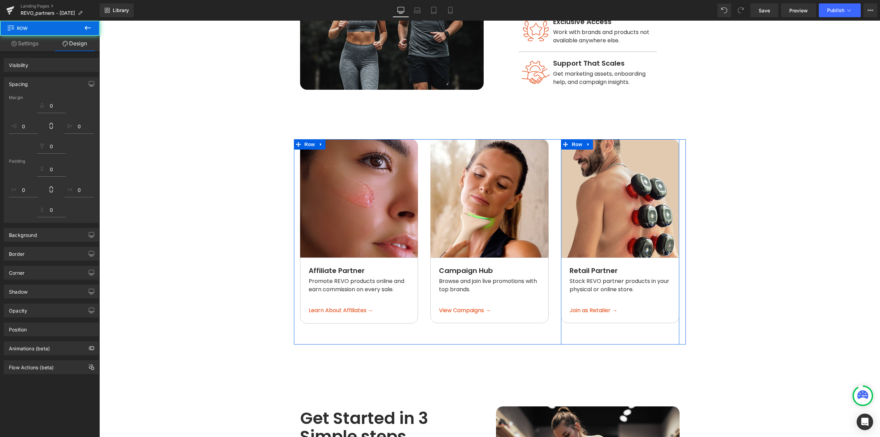
click at [566, 321] on div "Image Retail Partner Text Block Stock REVO partner products in your physical or…" at bounding box center [620, 241] width 118 height 205
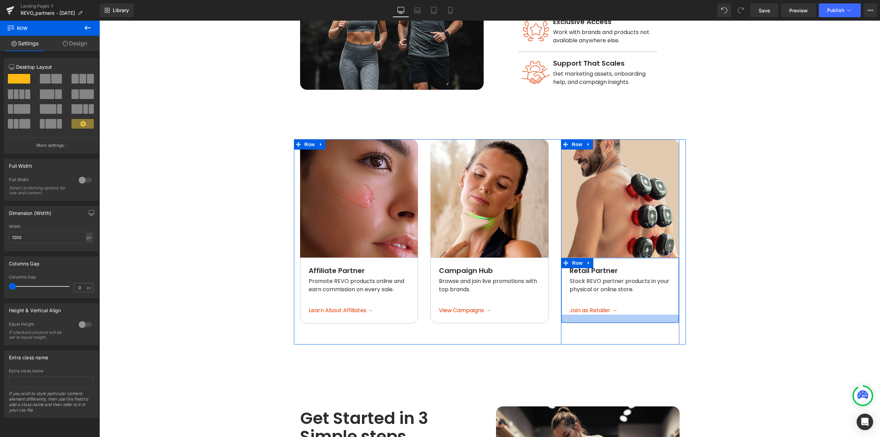
click at [591, 314] on div at bounding box center [619, 318] width 117 height 8
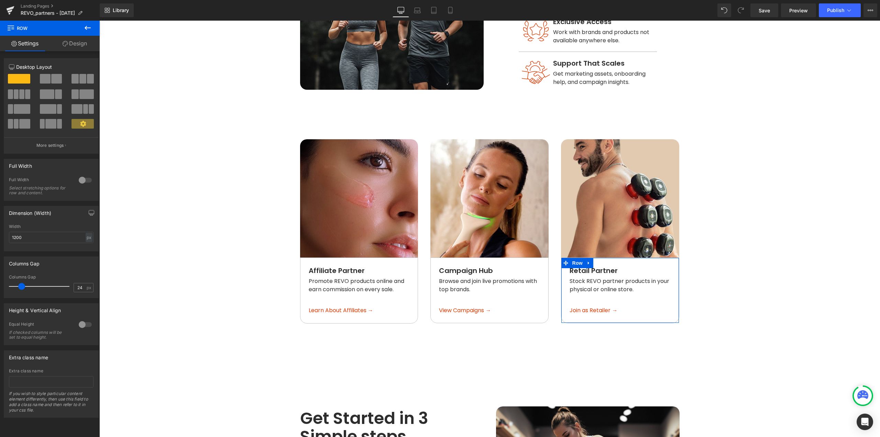
click at [86, 42] on link "Design" at bounding box center [75, 43] width 50 height 15
click at [0, 0] on div "Spacing" at bounding box center [0, 0] width 0 height 0
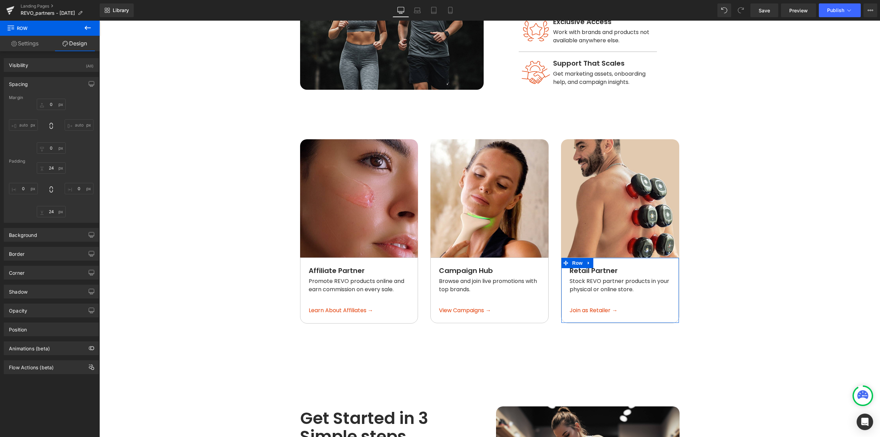
type input "0"
type input "24"
type input "0"
type input "24"
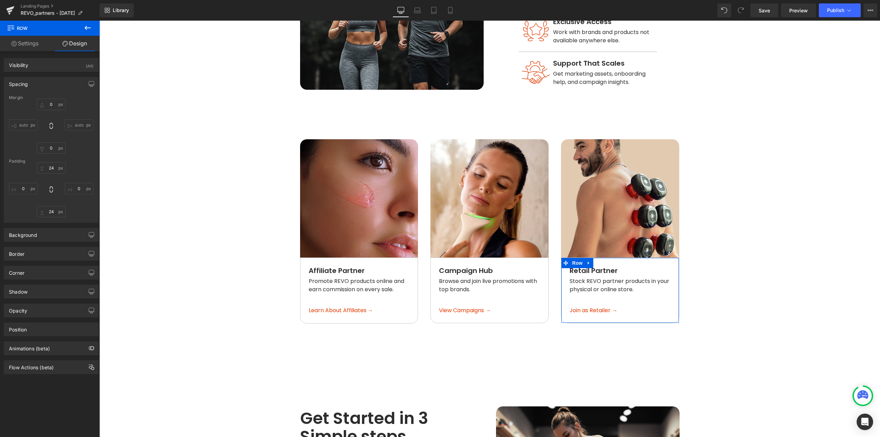
type input "0"
click at [56, 213] on input "24" at bounding box center [51, 211] width 29 height 11
type input "24"
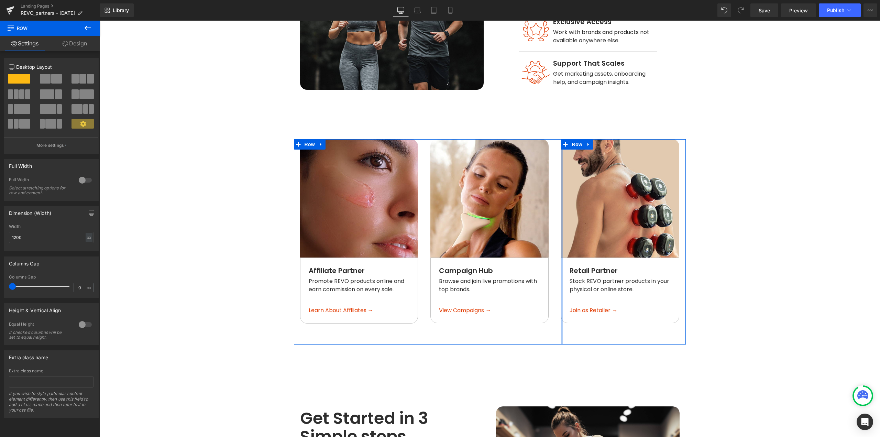
drag, startPoint x: 559, startPoint y: 326, endPoint x: 546, endPoint y: 326, distance: 13.1
click at [546, 326] on div "Image Affiliate Partner Text Block Promote REVO products online and earn commis…" at bounding box center [490, 241] width 392 height 205
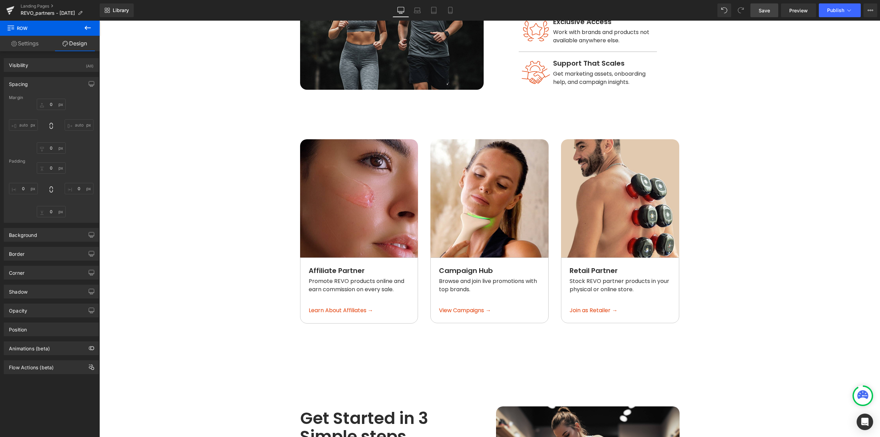
click at [763, 9] on span "Save" at bounding box center [763, 10] width 11 height 7
click at [798, 10] on span "Preview" at bounding box center [798, 10] width 19 height 7
click at [772, 8] on link "Save" at bounding box center [764, 10] width 28 height 14
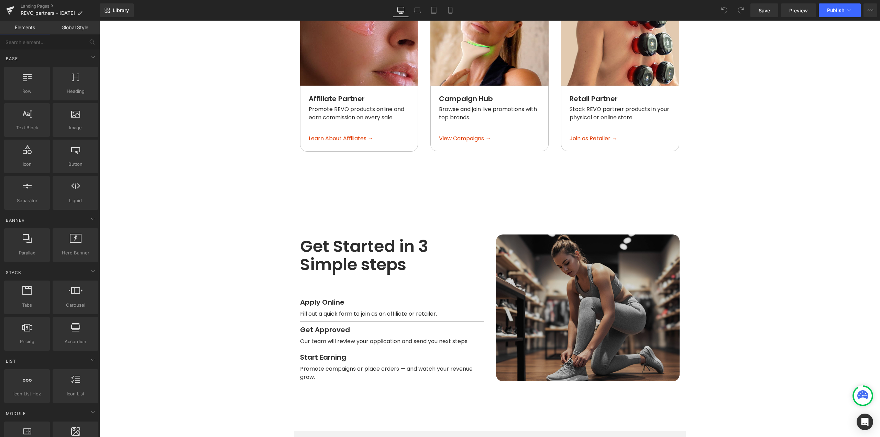
scroll to position [756, 0]
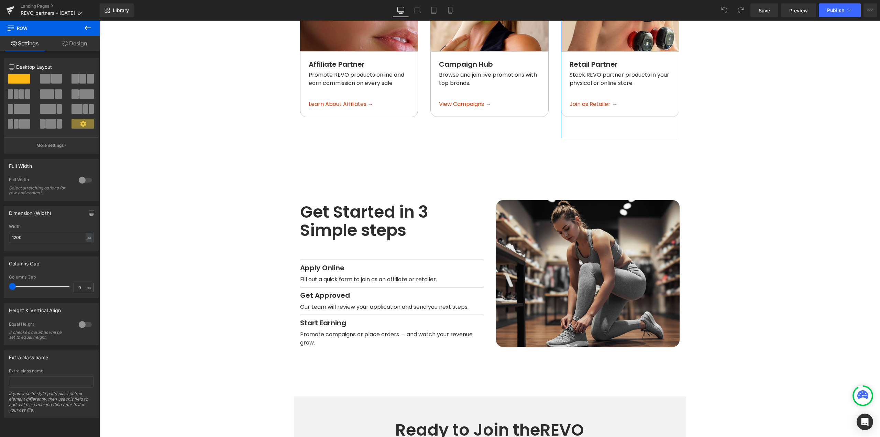
click at [74, 46] on link "Design" at bounding box center [75, 43] width 50 height 15
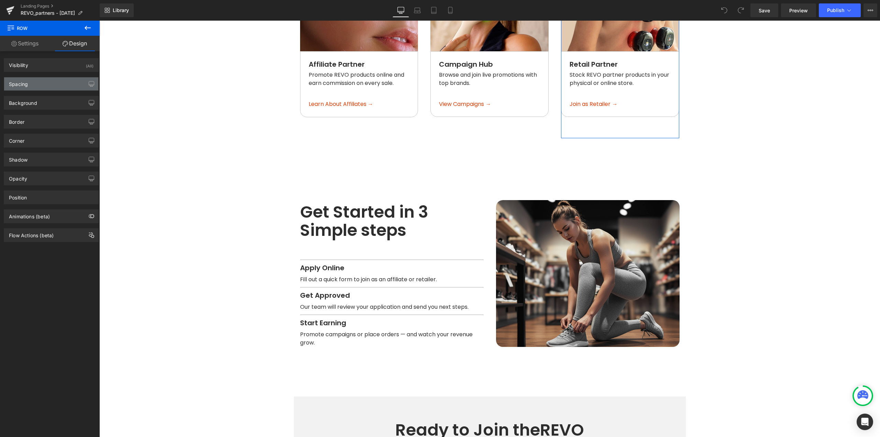
click at [41, 82] on div "Spacing" at bounding box center [51, 83] width 94 height 13
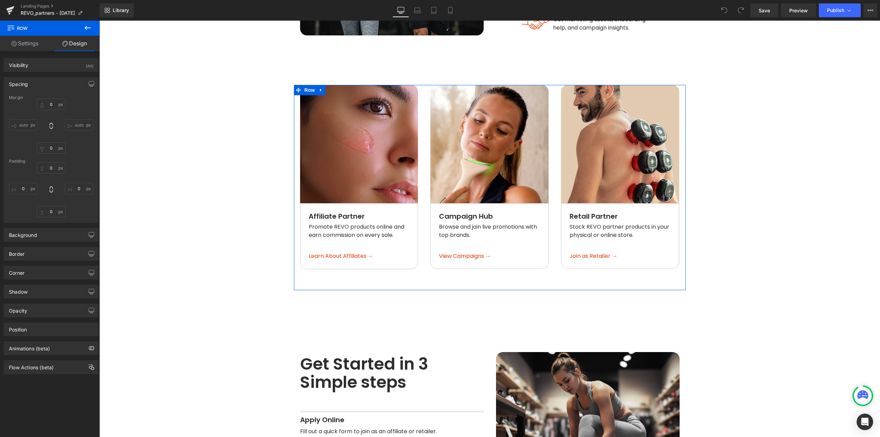
scroll to position [584, 0]
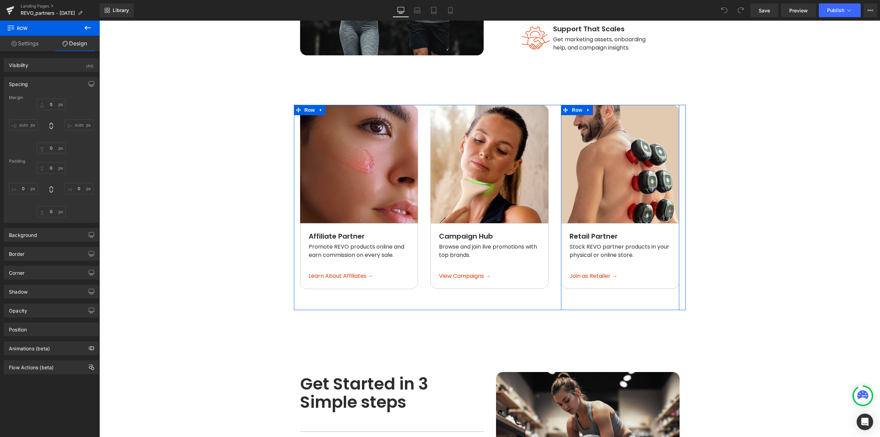
click at [638, 289] on div "Image Retail Partner Text Block Stock REVO partner products in your physical or…" at bounding box center [620, 207] width 118 height 205
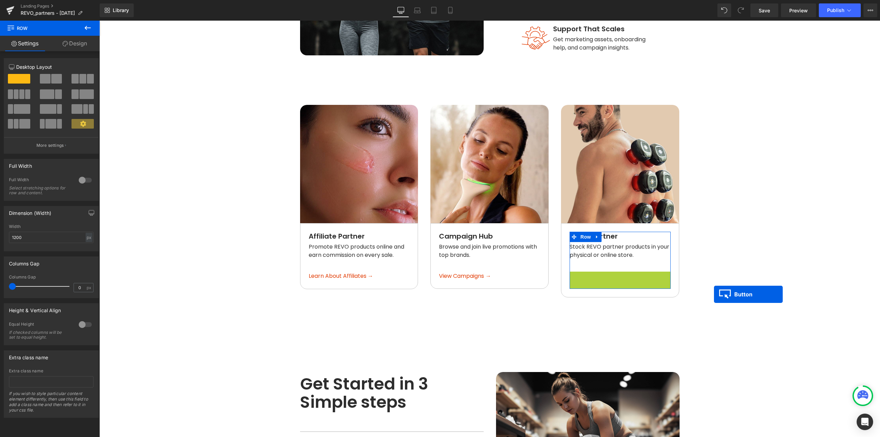
drag, startPoint x: 590, startPoint y: 265, endPoint x: 714, endPoint y: 294, distance: 126.8
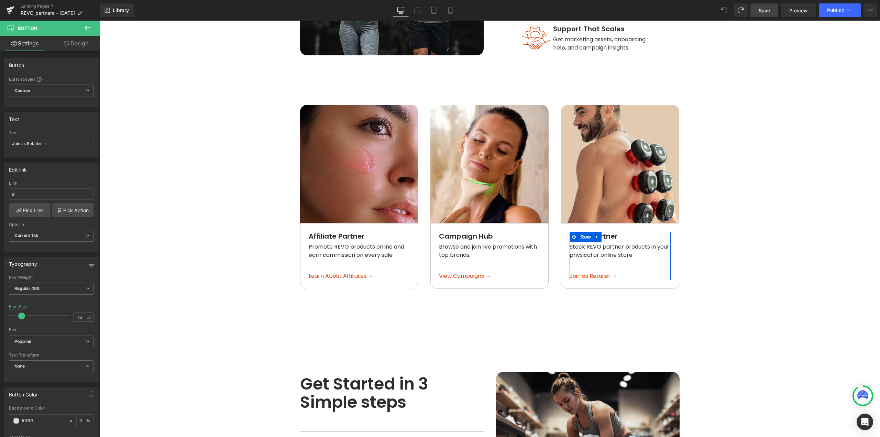
click at [761, 11] on span "Save" at bounding box center [763, 10] width 11 height 7
